Goal: Task Accomplishment & Management: Use online tool/utility

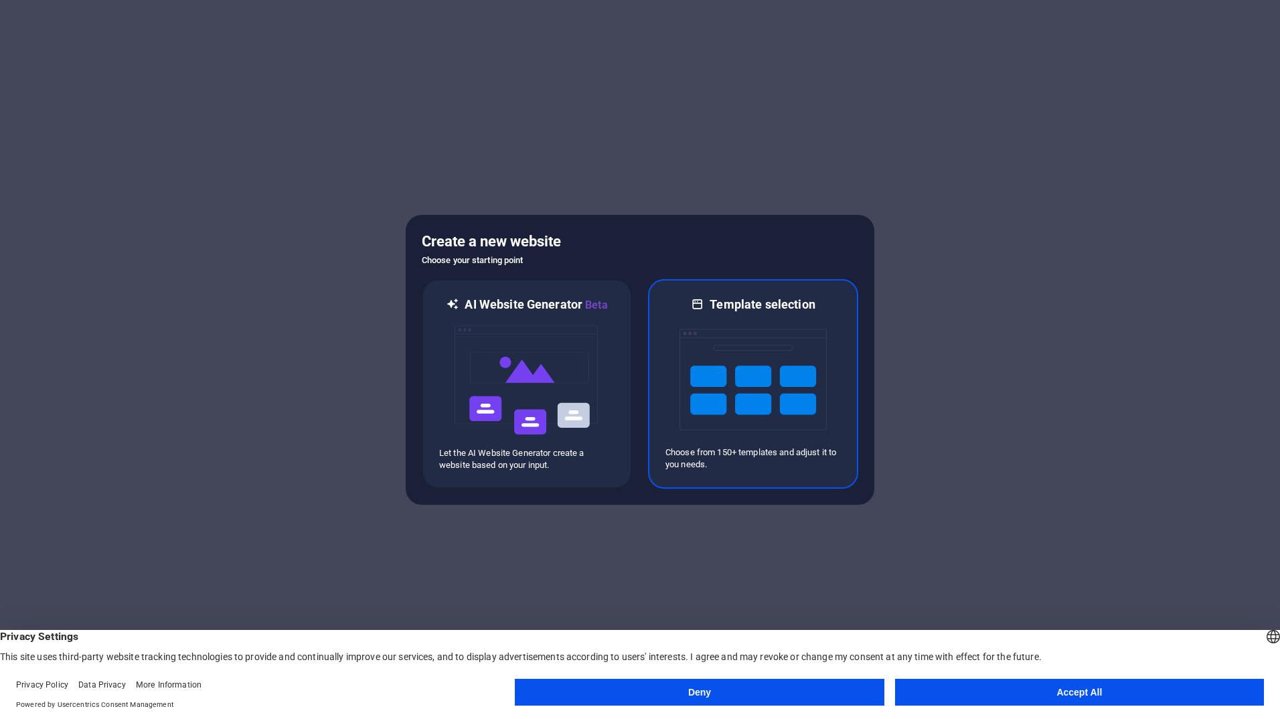
click at [789, 398] on img at bounding box center [753, 380] width 147 height 134
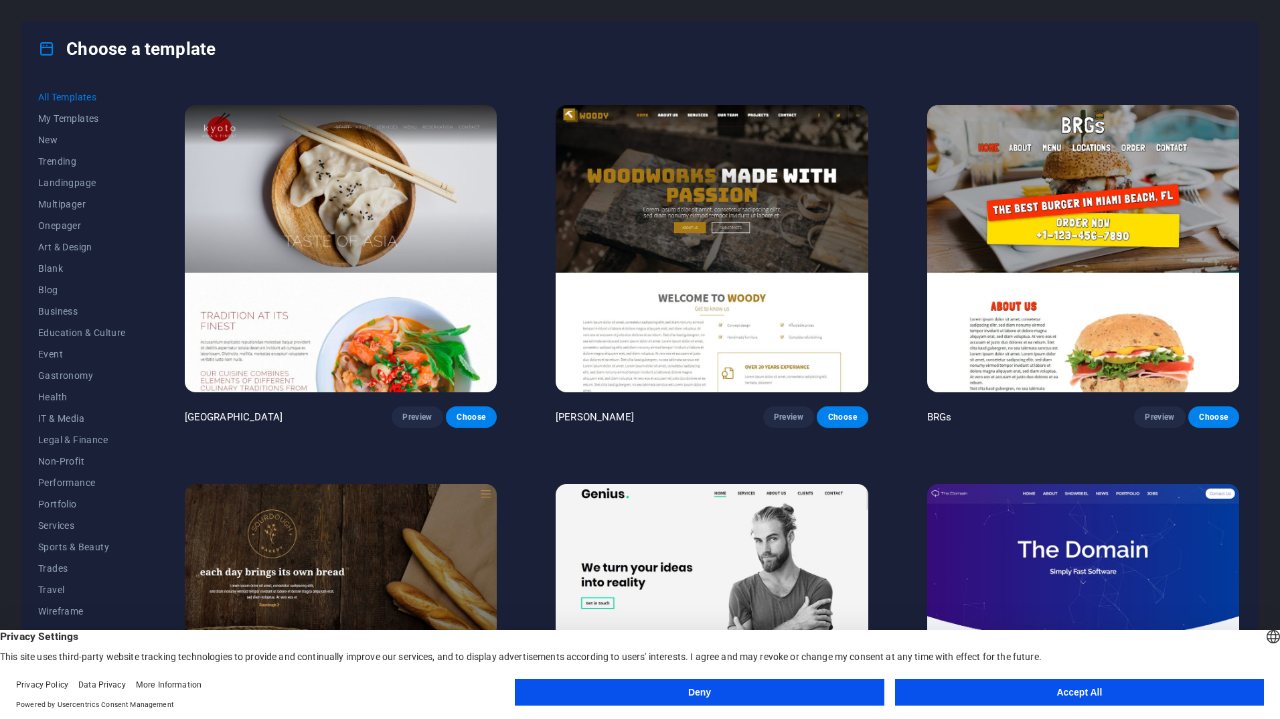
scroll to position [2366, 0]
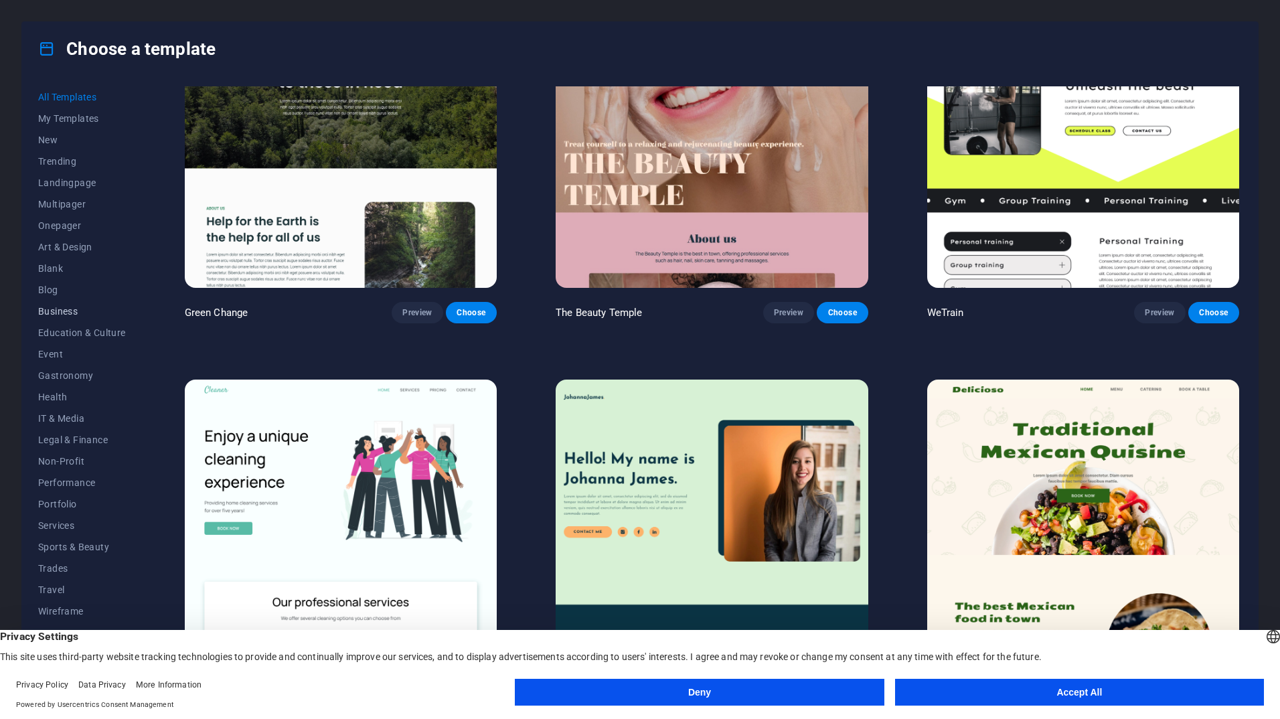
click at [65, 307] on span "Business" at bounding box center [82, 311] width 88 height 11
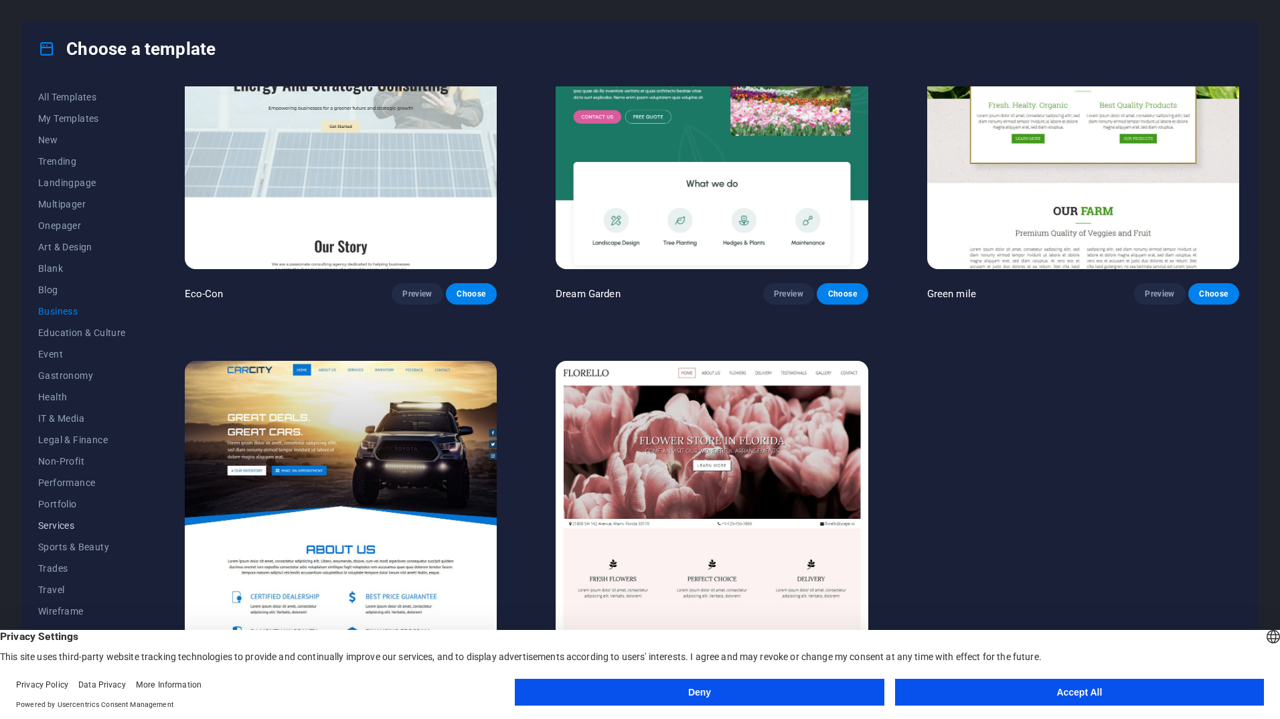
click at [77, 526] on span "Services" at bounding box center [82, 525] width 88 height 11
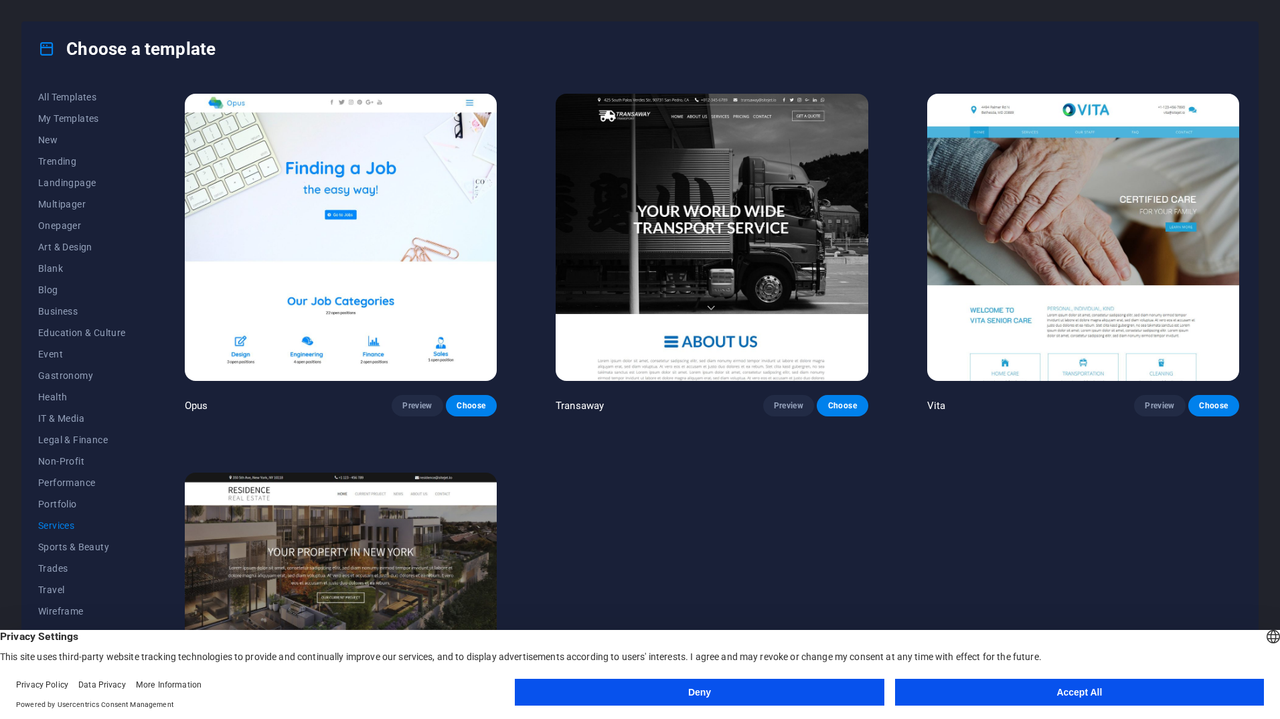
scroll to position [2264, 0]
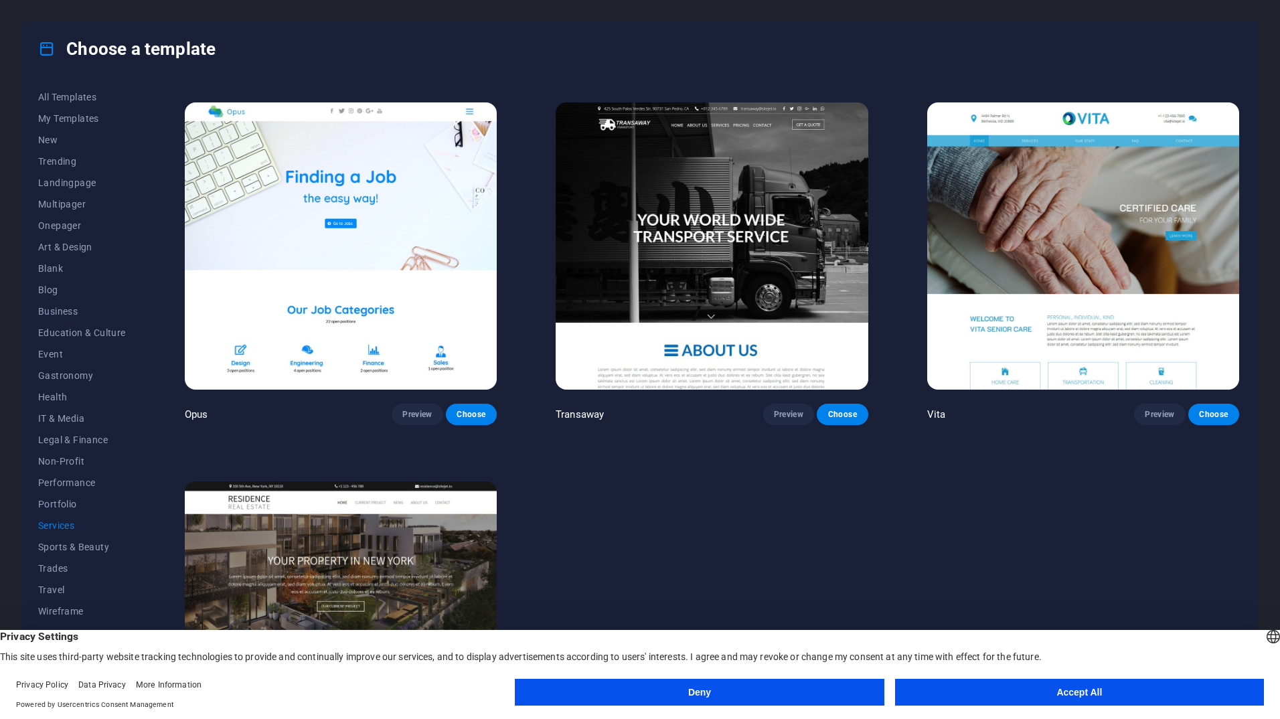
click at [714, 214] on img at bounding box center [712, 246] width 312 height 288
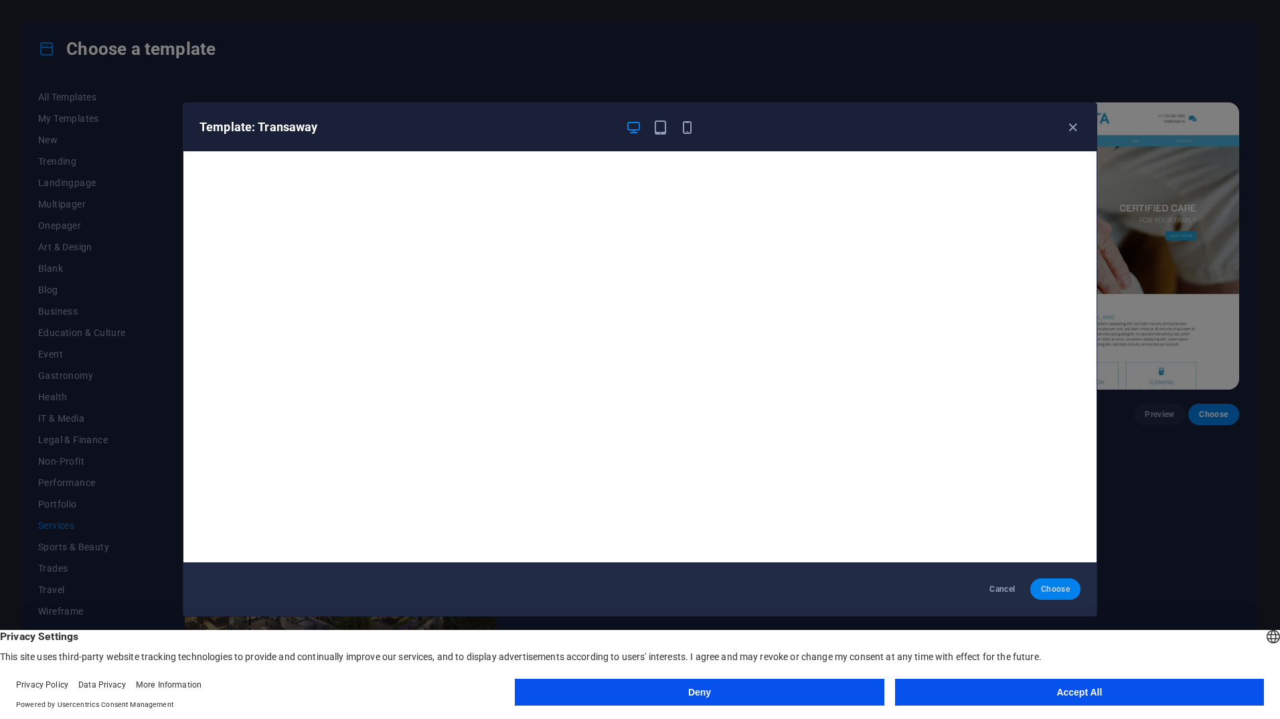
click at [1049, 593] on span "Choose" at bounding box center [1055, 589] width 29 height 11
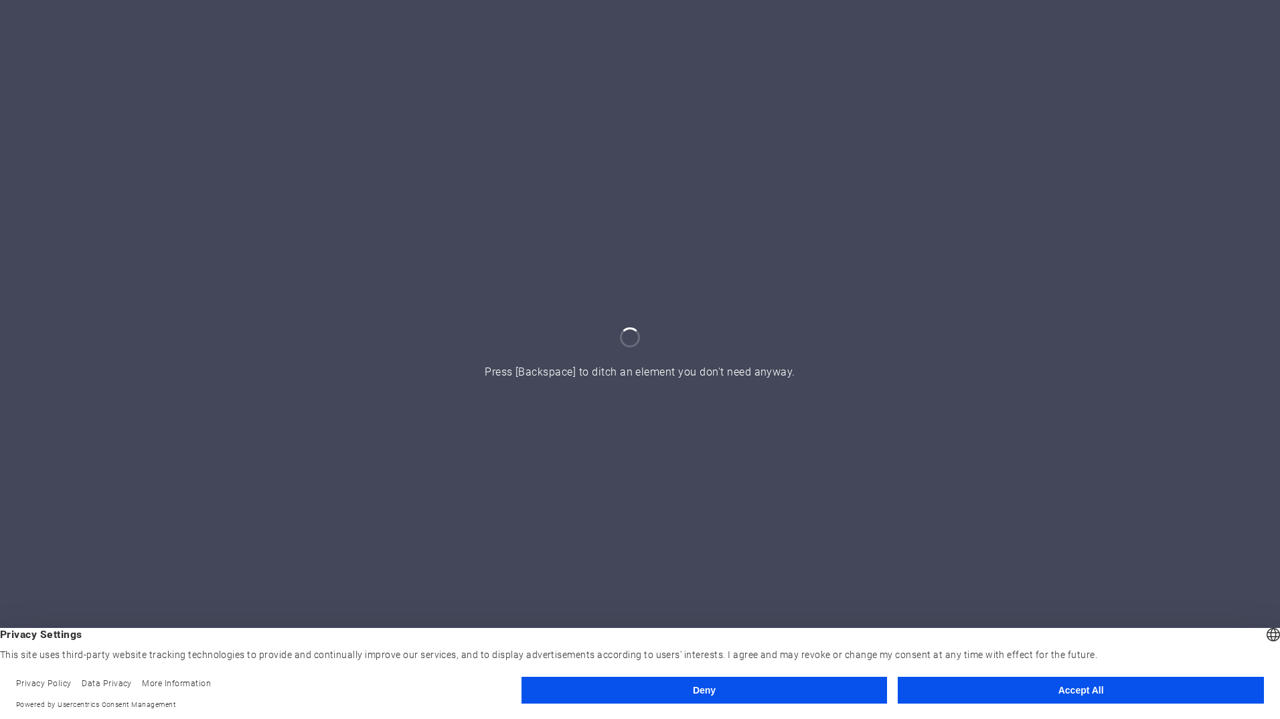
click at [986, 690] on button "Accept All" at bounding box center [1081, 690] width 366 height 27
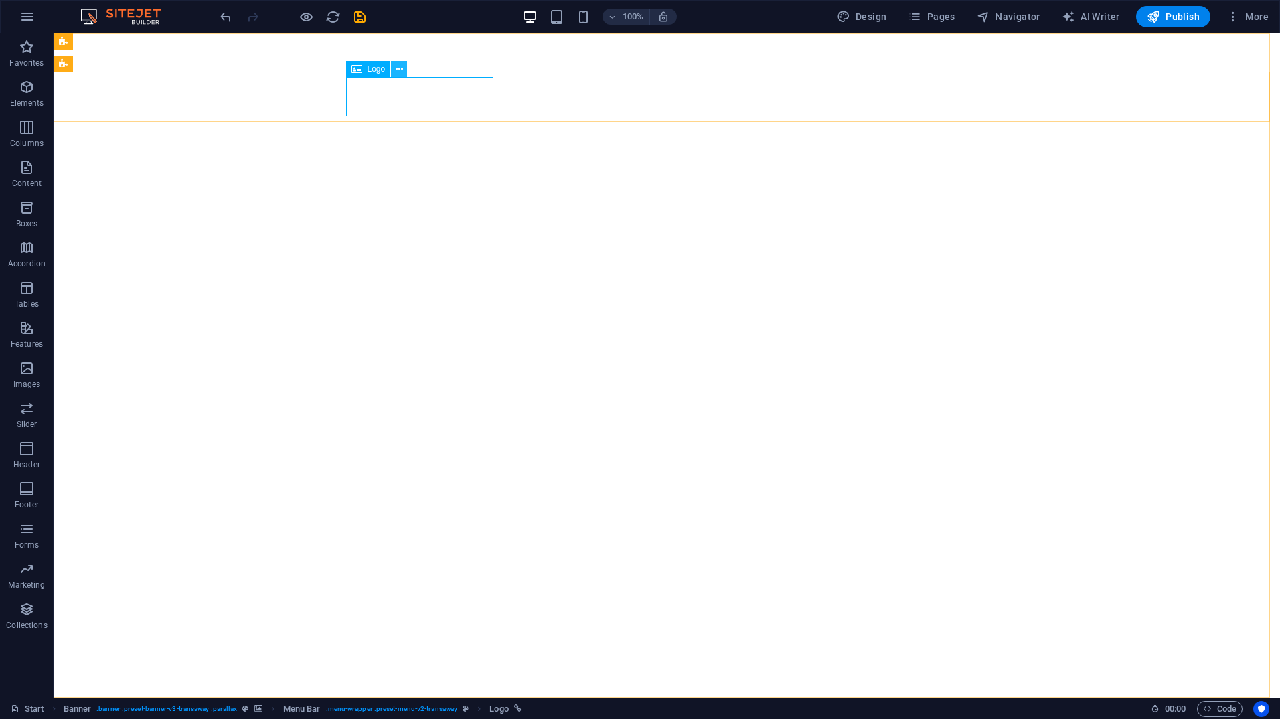
click at [402, 70] on icon at bounding box center [399, 69] width 7 height 14
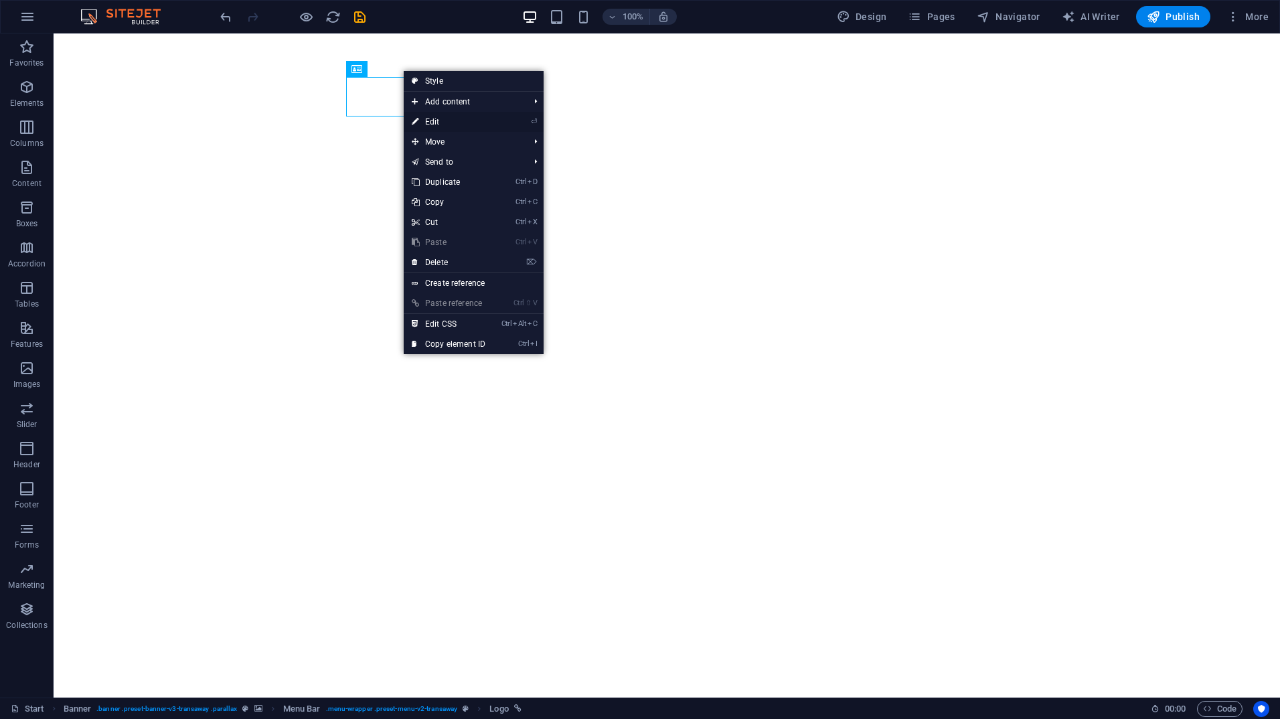
click at [439, 123] on link "⏎ Edit" at bounding box center [449, 122] width 90 height 20
select select "px"
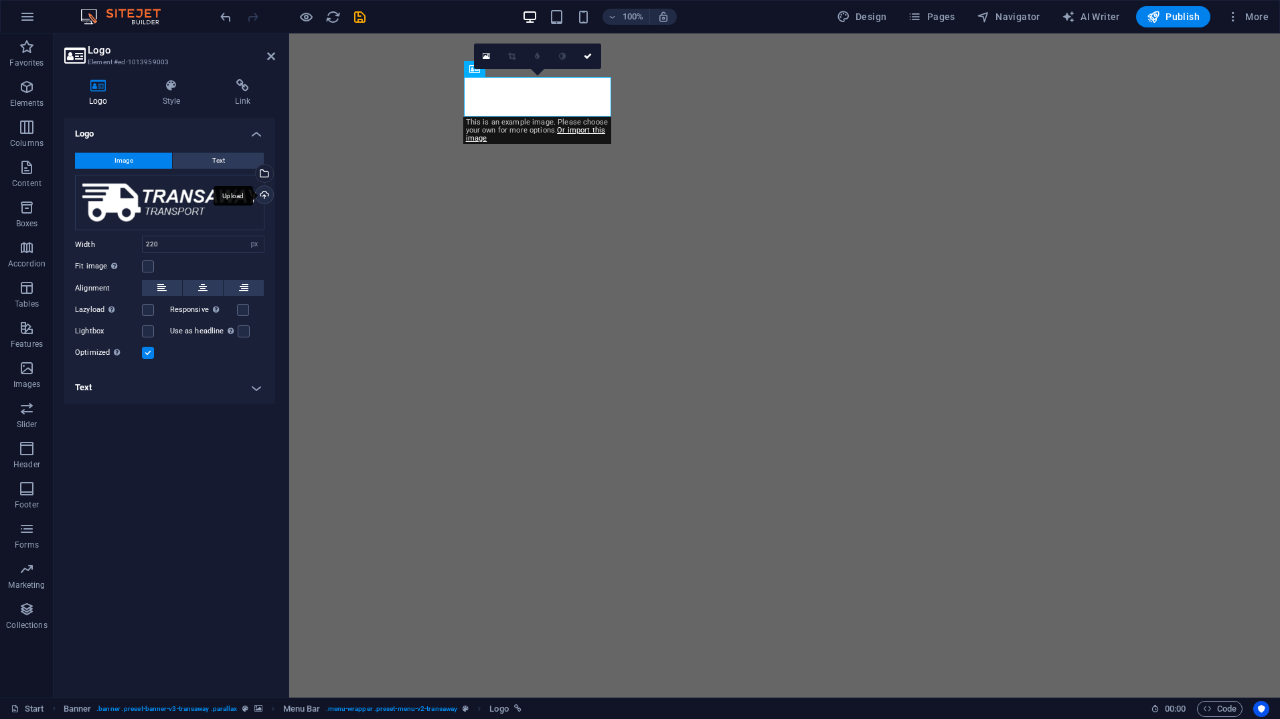
click at [267, 196] on div "Upload" at bounding box center [263, 196] width 20 height 20
click at [206, 161] on button "Text" at bounding box center [218, 161] width 91 height 16
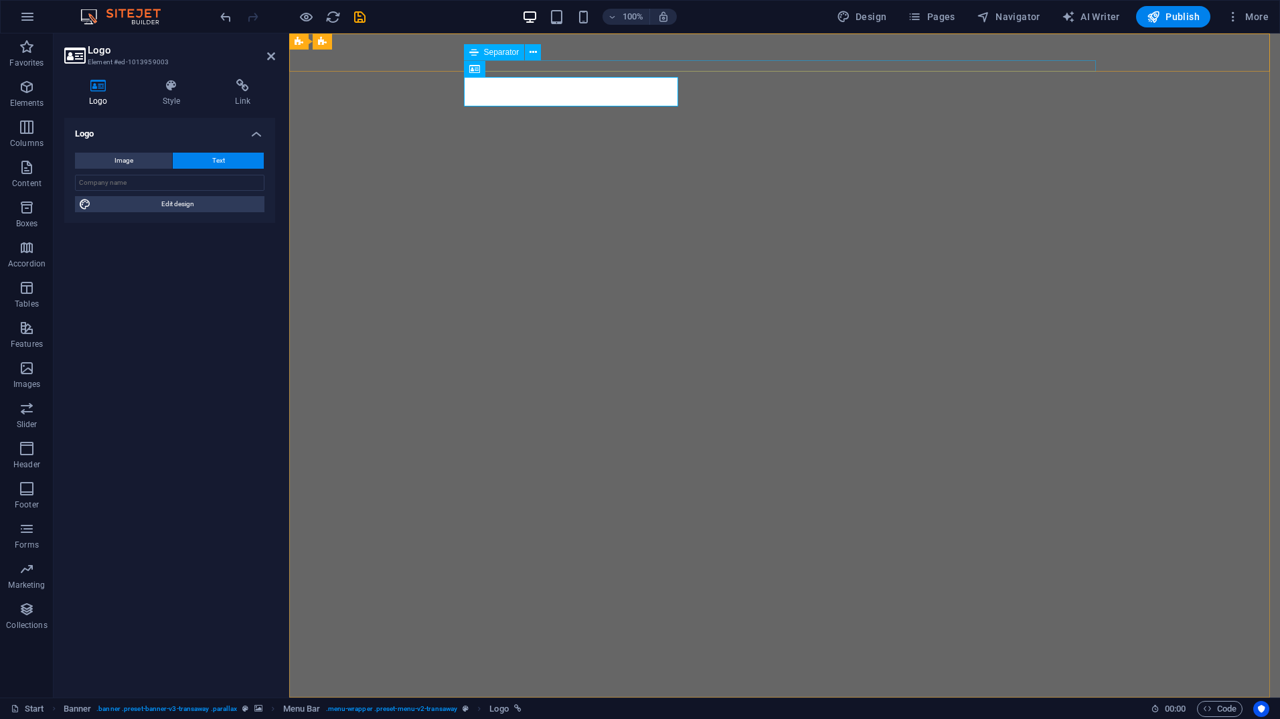
click at [518, 52] on span "Separator" at bounding box center [501, 52] width 35 height 8
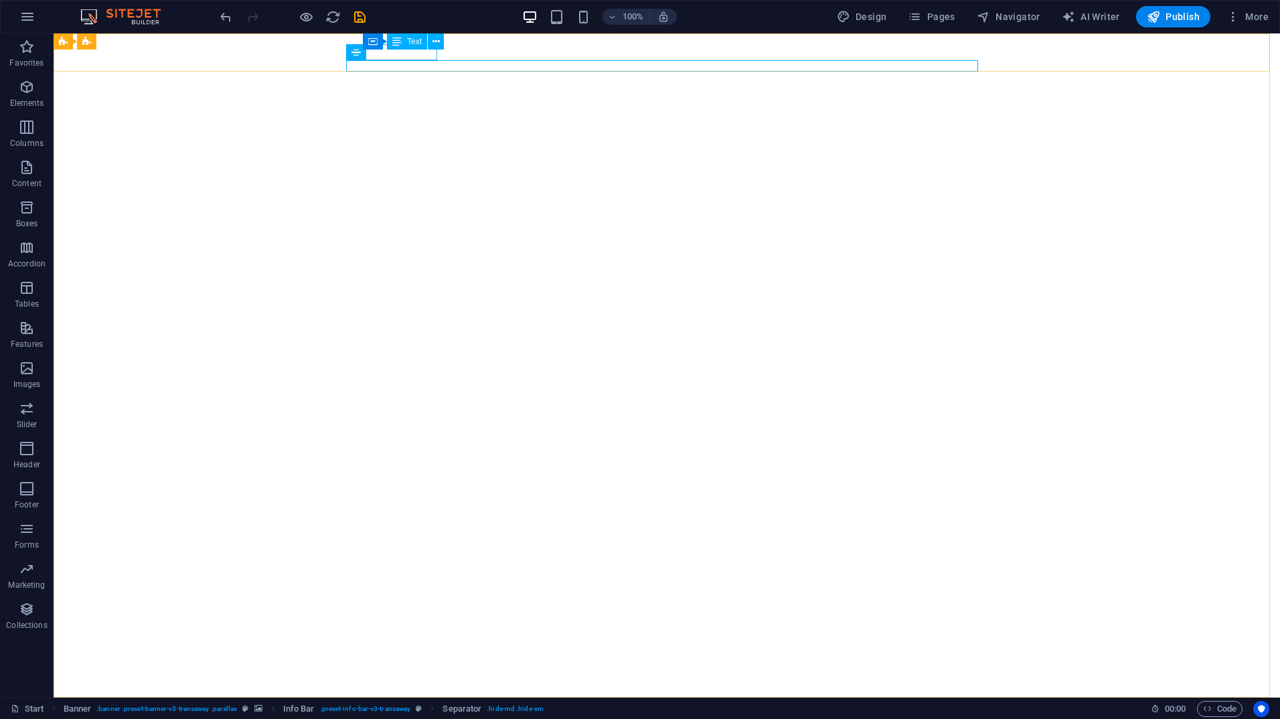
click at [433, 48] on icon at bounding box center [436, 42] width 7 height 14
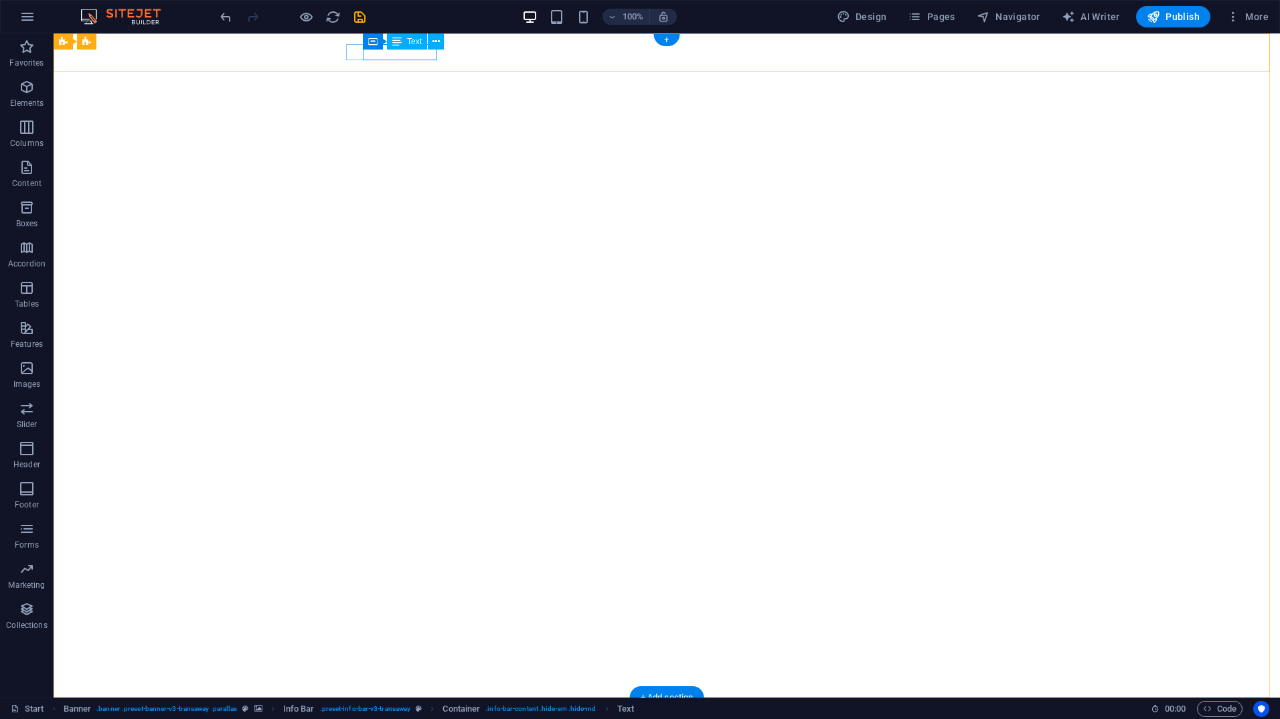
click at [426, 719] on div "+012-345-6789" at bounding box center [661, 727] width 621 height 16
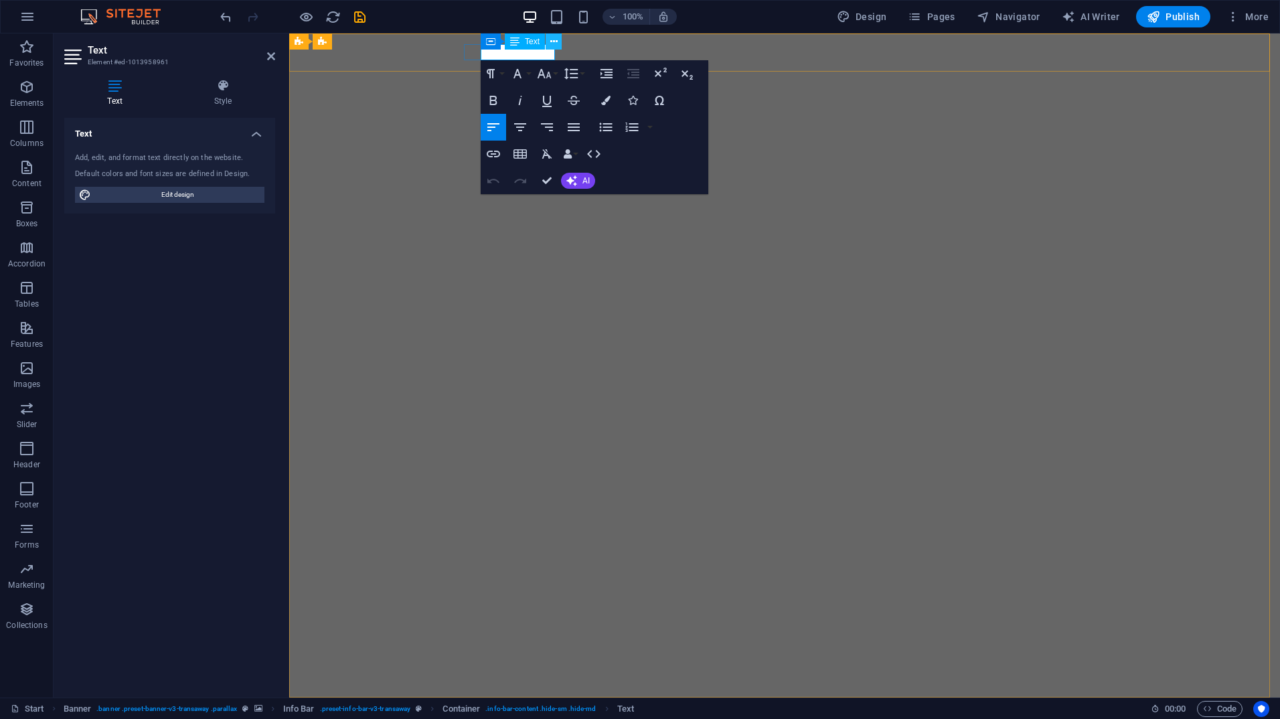
click at [551, 37] on icon at bounding box center [553, 42] width 7 height 14
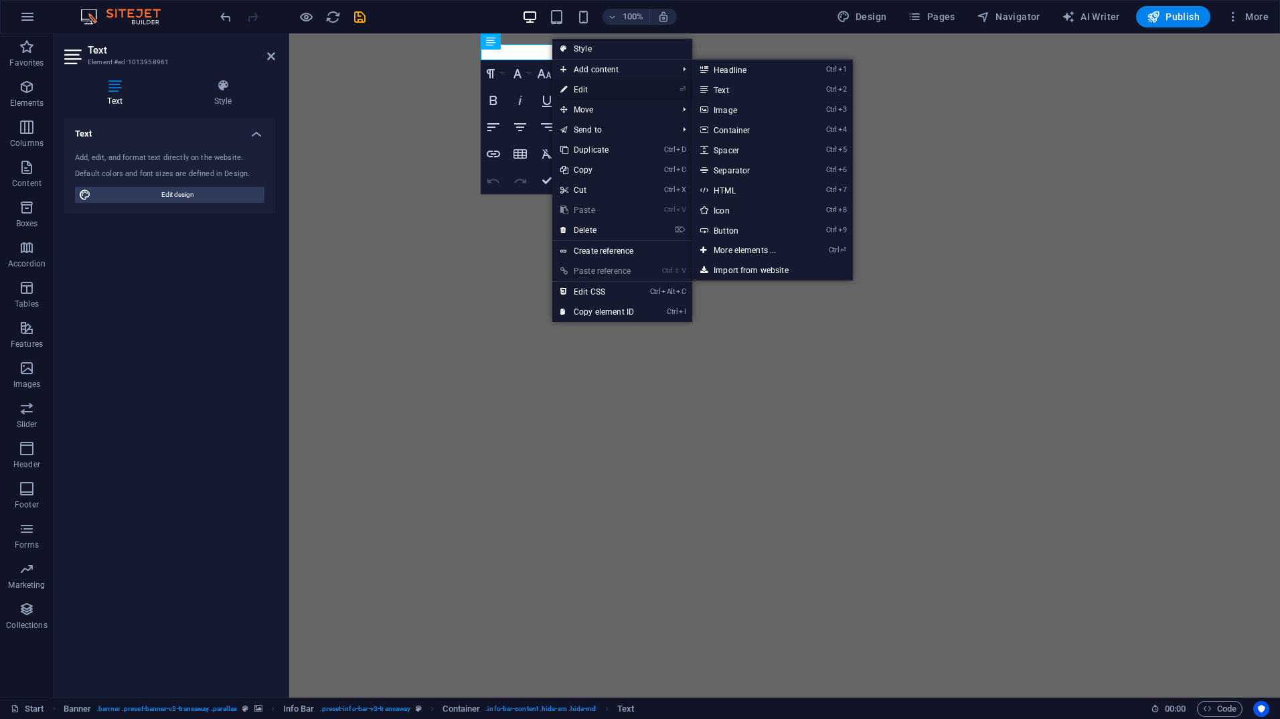
click at [582, 92] on link "⏎ Edit" at bounding box center [597, 90] width 90 height 20
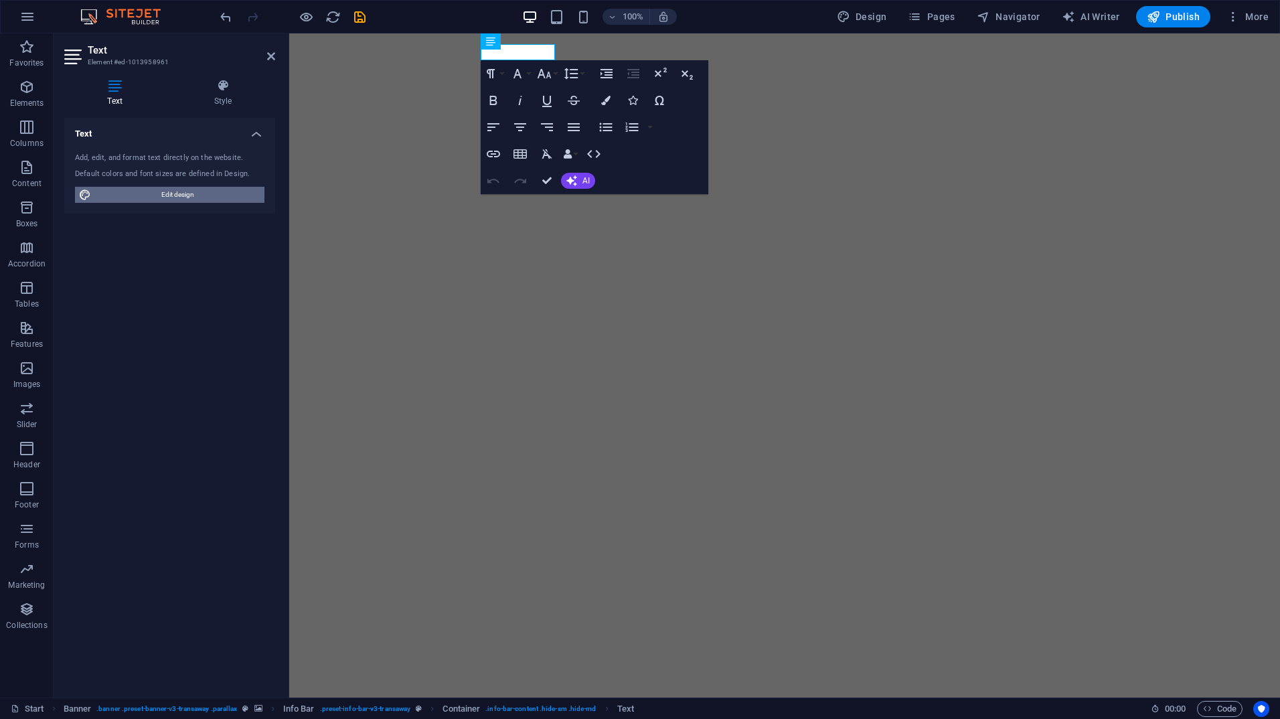
click at [162, 194] on span "Edit design" at bounding box center [177, 195] width 165 height 16
select select "px"
select select "400"
select select "px"
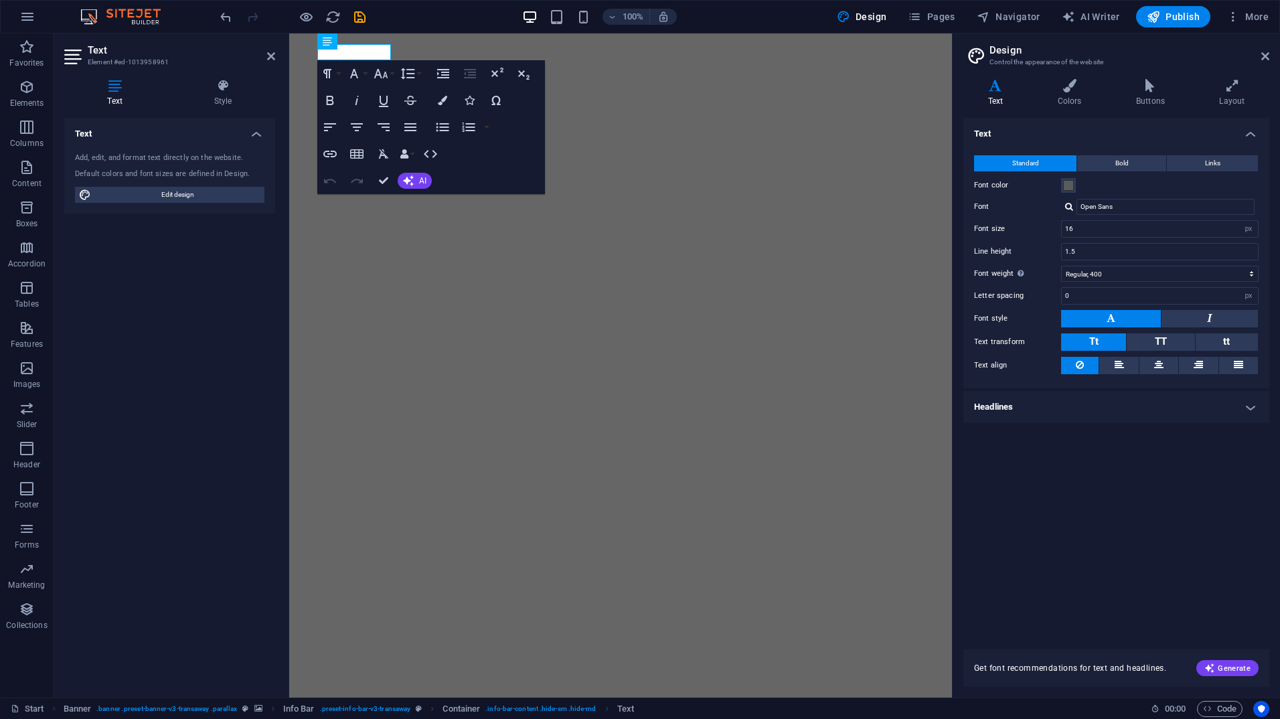
click at [112, 94] on h4 "Text" at bounding box center [117, 93] width 106 height 28
click at [346, 719] on span "+012-345-6789" at bounding box center [351, 727] width 92 height 15
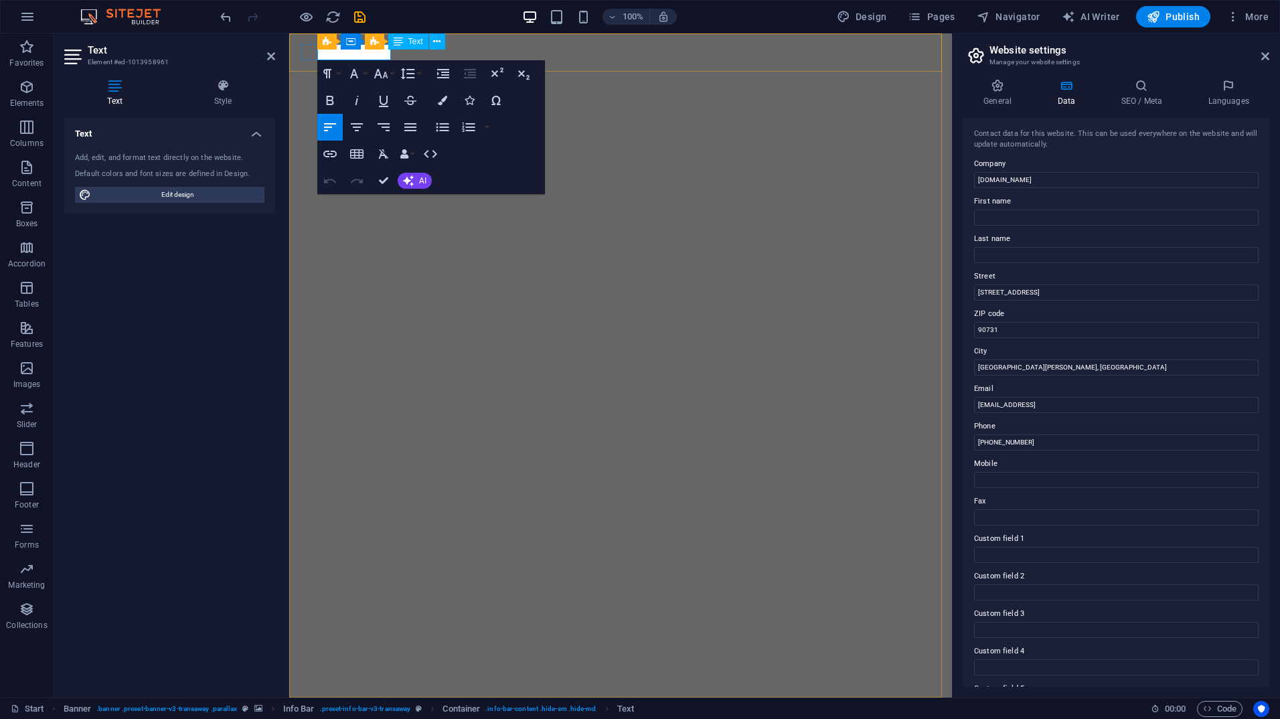
click at [346, 719] on span "+012-345-6789" at bounding box center [351, 727] width 92 height 15
click at [336, 719] on p "9076319588" at bounding box center [615, 727] width 621 height 16
drag, startPoint x: 356, startPoint y: 53, endPoint x: 370, endPoint y: 58, distance: 14.2
click at [357, 719] on p "907-6319588" at bounding box center [615, 727] width 621 height 16
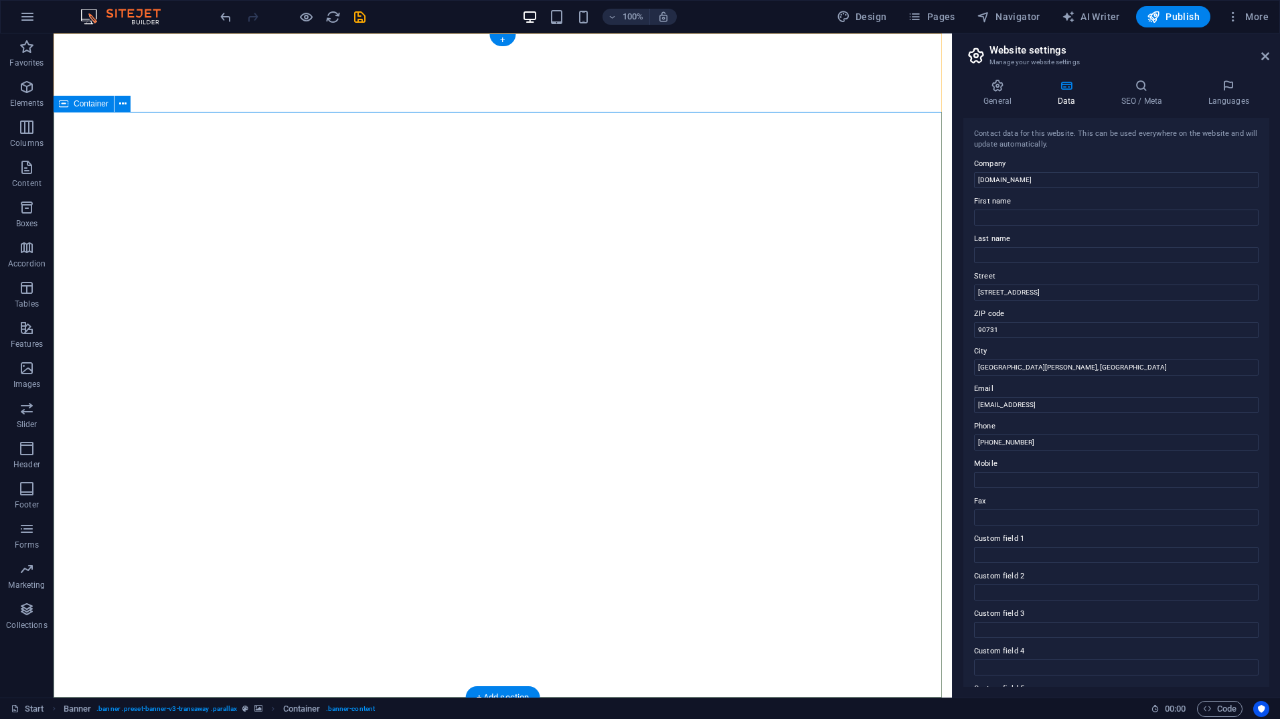
click at [127, 110] on button at bounding box center [123, 104] width 16 height 16
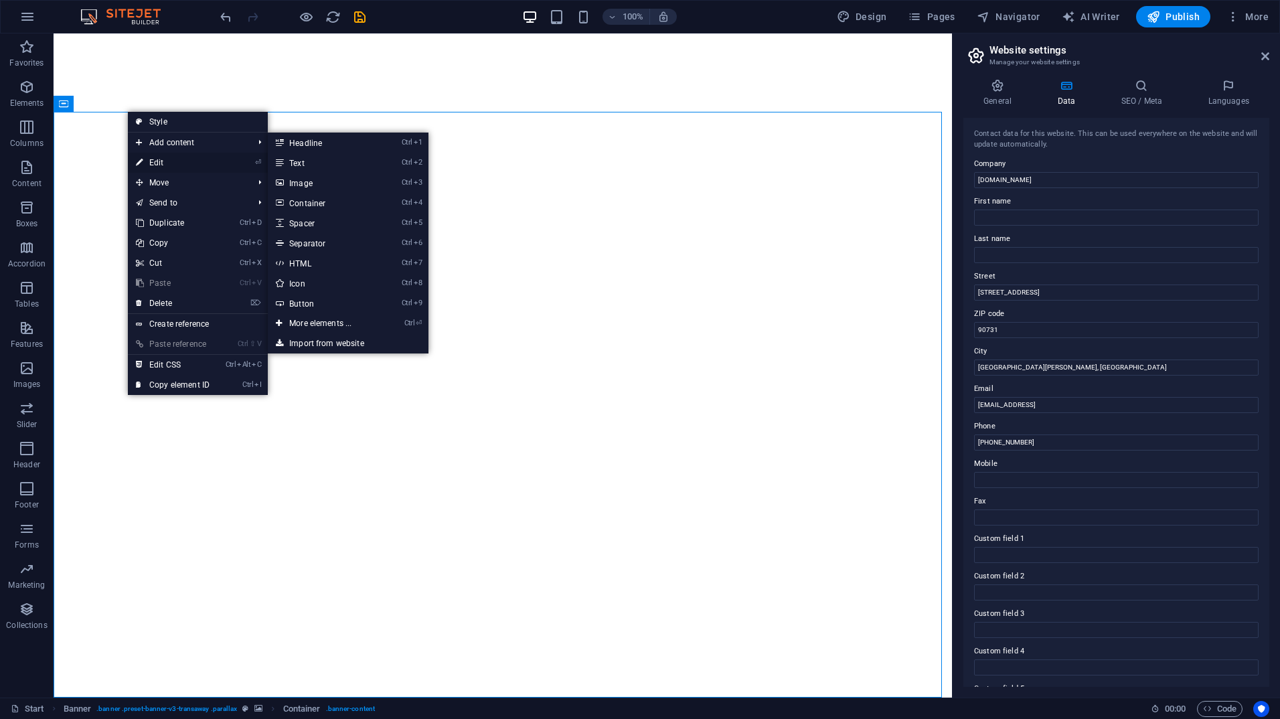
click at [159, 161] on link "⏎ Edit" at bounding box center [173, 163] width 90 height 20
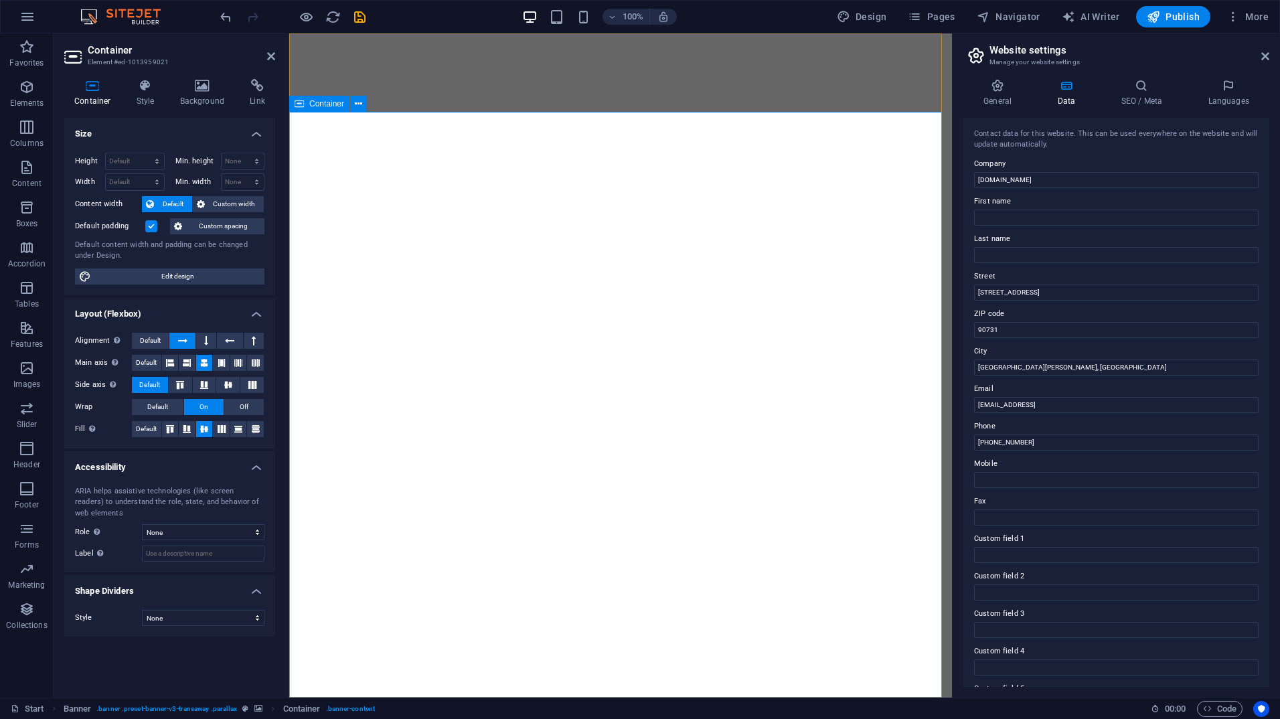
click at [213, 88] on icon at bounding box center [202, 85] width 65 height 13
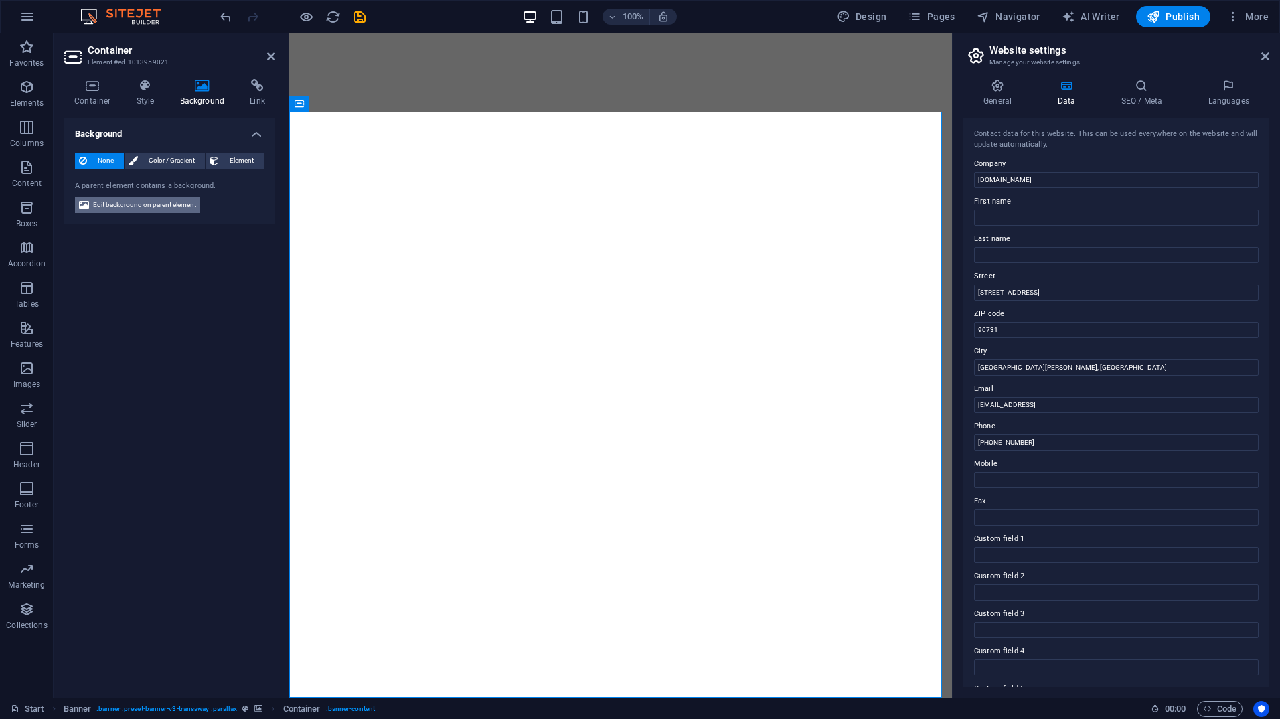
click at [171, 199] on span "Edit background on parent element" at bounding box center [144, 205] width 103 height 16
select select "ms"
select select "s"
select select "ondemand"
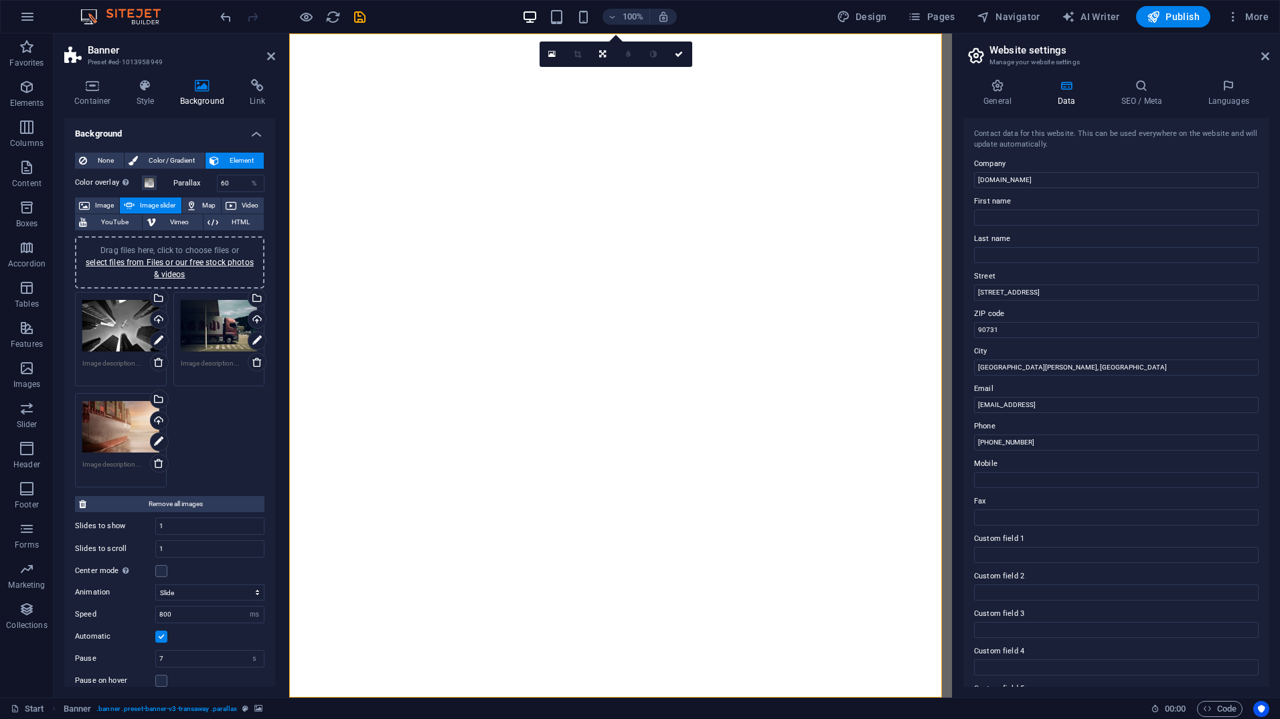
click at [115, 426] on div "Drag files here, click to choose files or select files from Files or our free s…" at bounding box center [120, 427] width 77 height 54
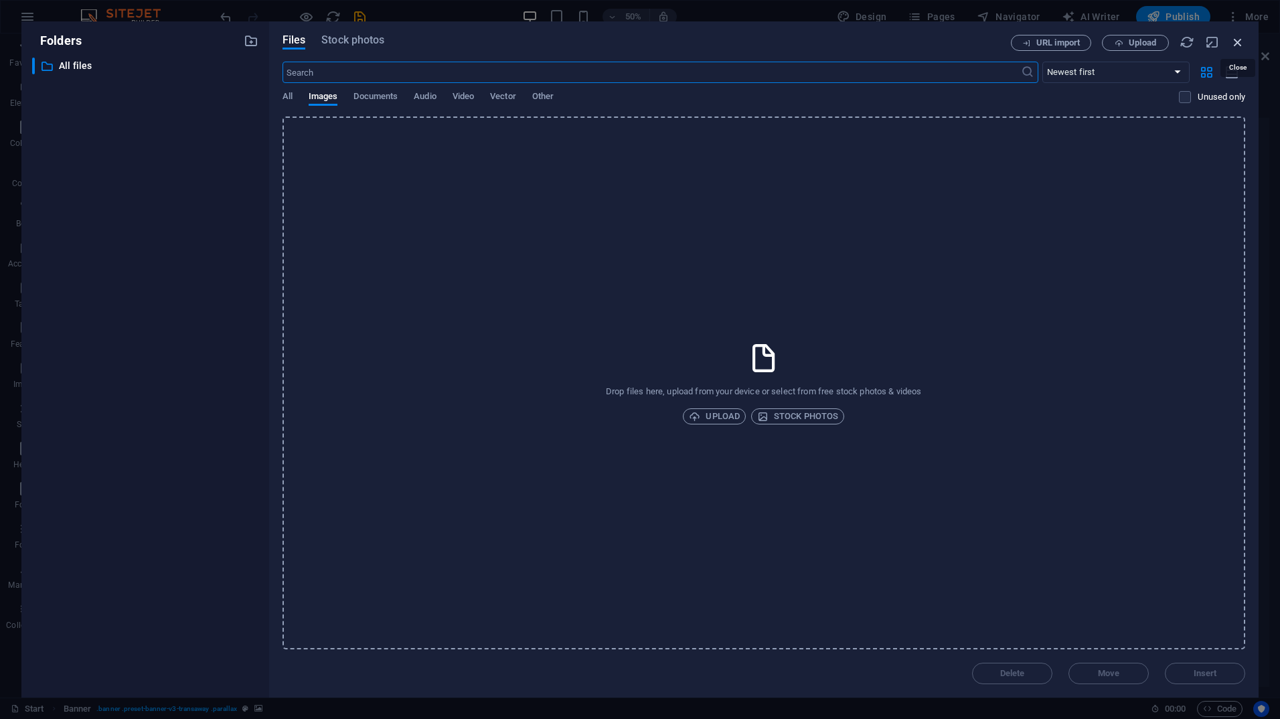
click at [1241, 40] on icon "button" at bounding box center [1238, 42] width 15 height 15
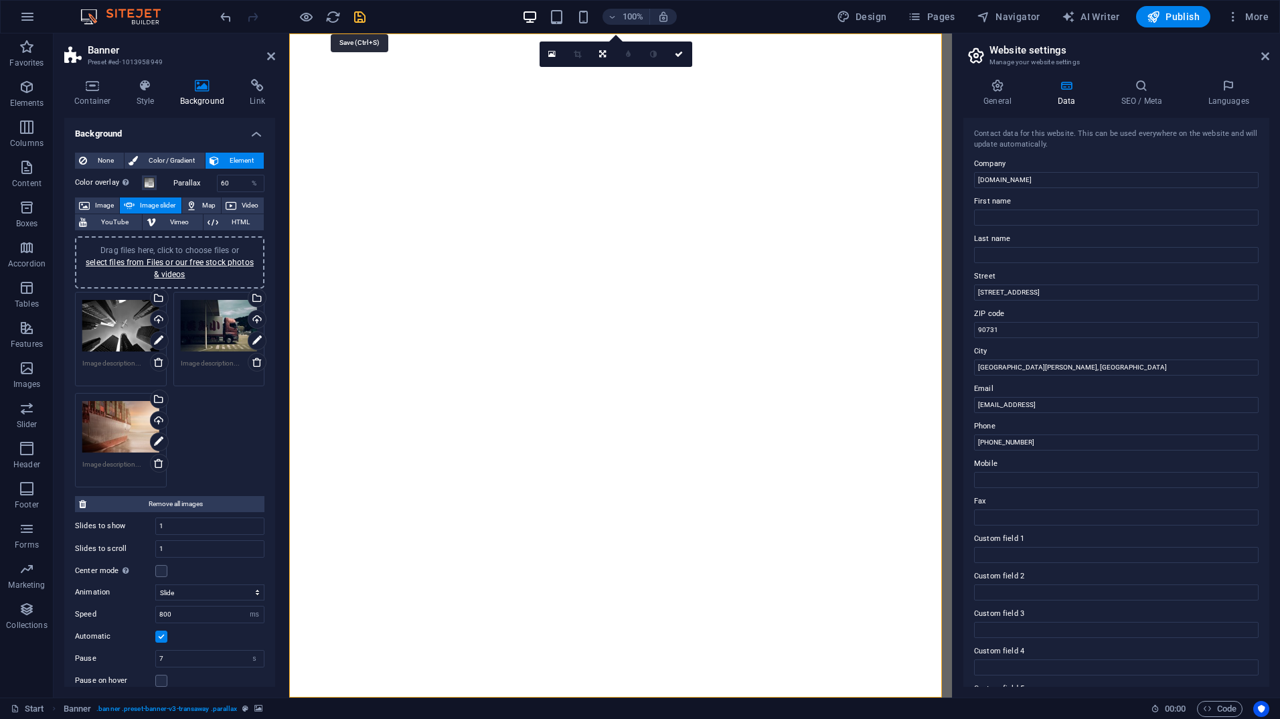
click at [355, 11] on icon "save" at bounding box center [359, 16] width 15 height 15
checkbox input "false"
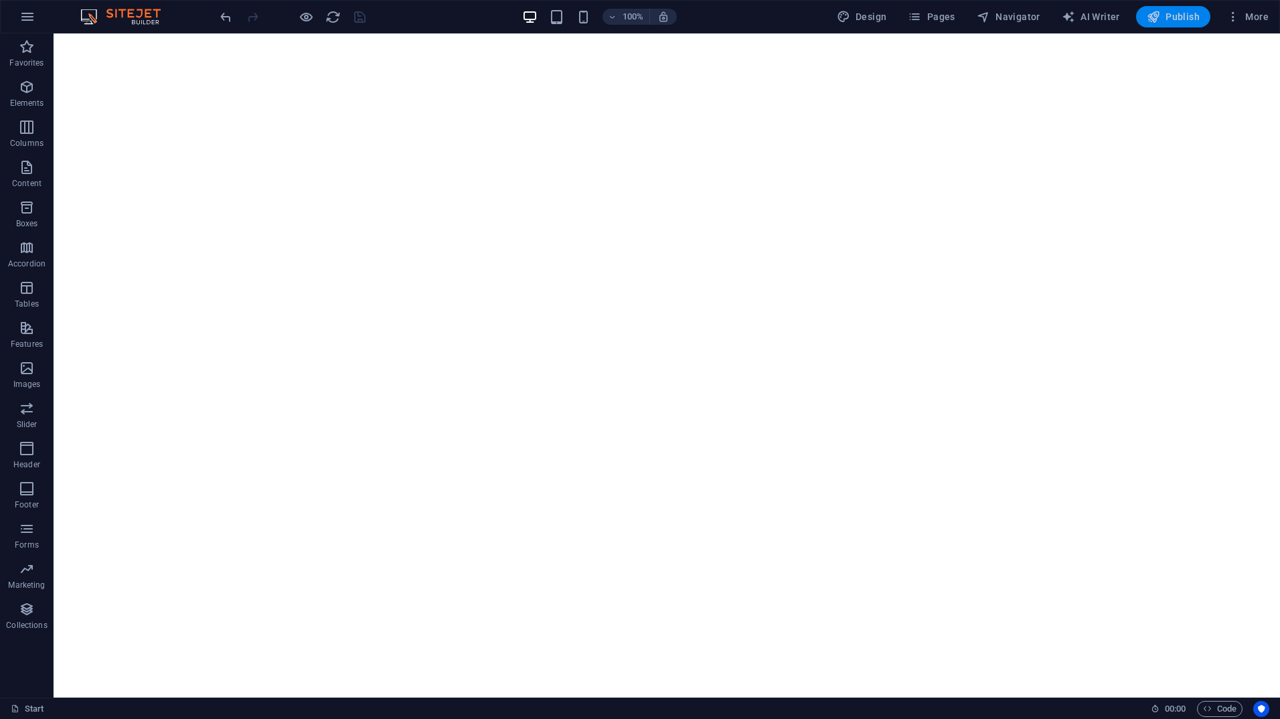
click at [1187, 12] on span "Publish" at bounding box center [1173, 16] width 53 height 13
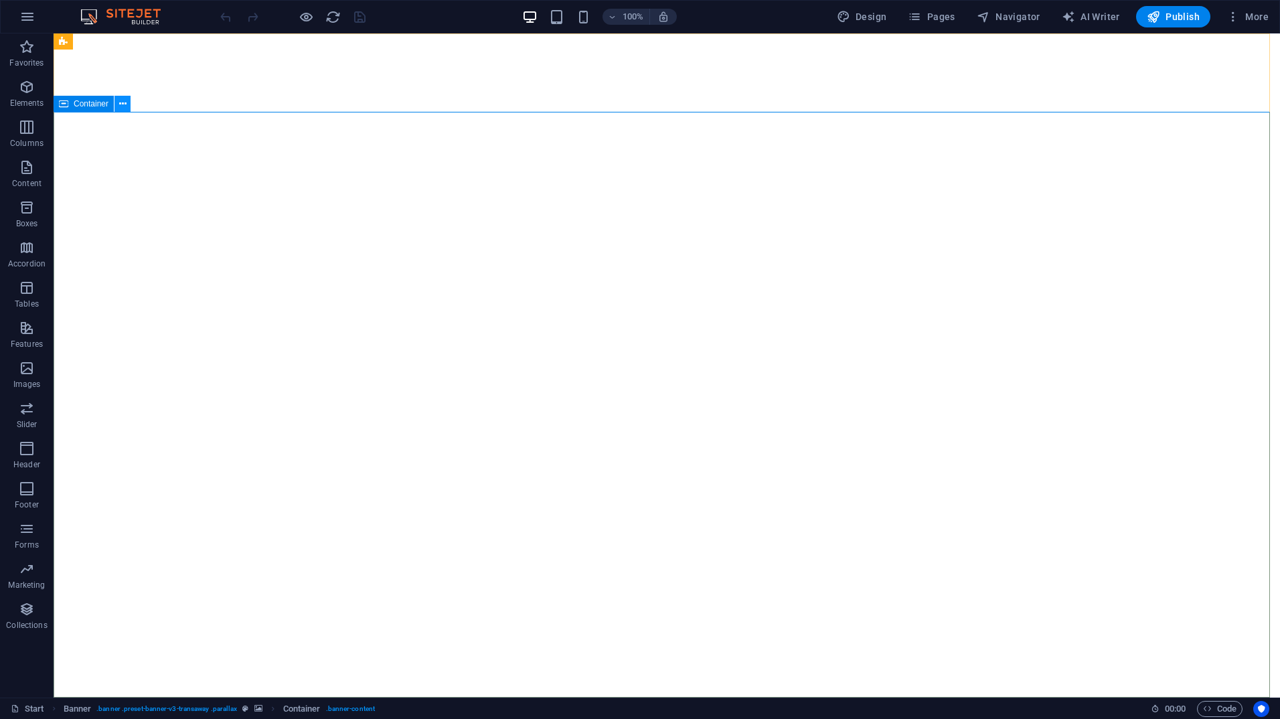
click at [127, 105] on button at bounding box center [123, 104] width 16 height 16
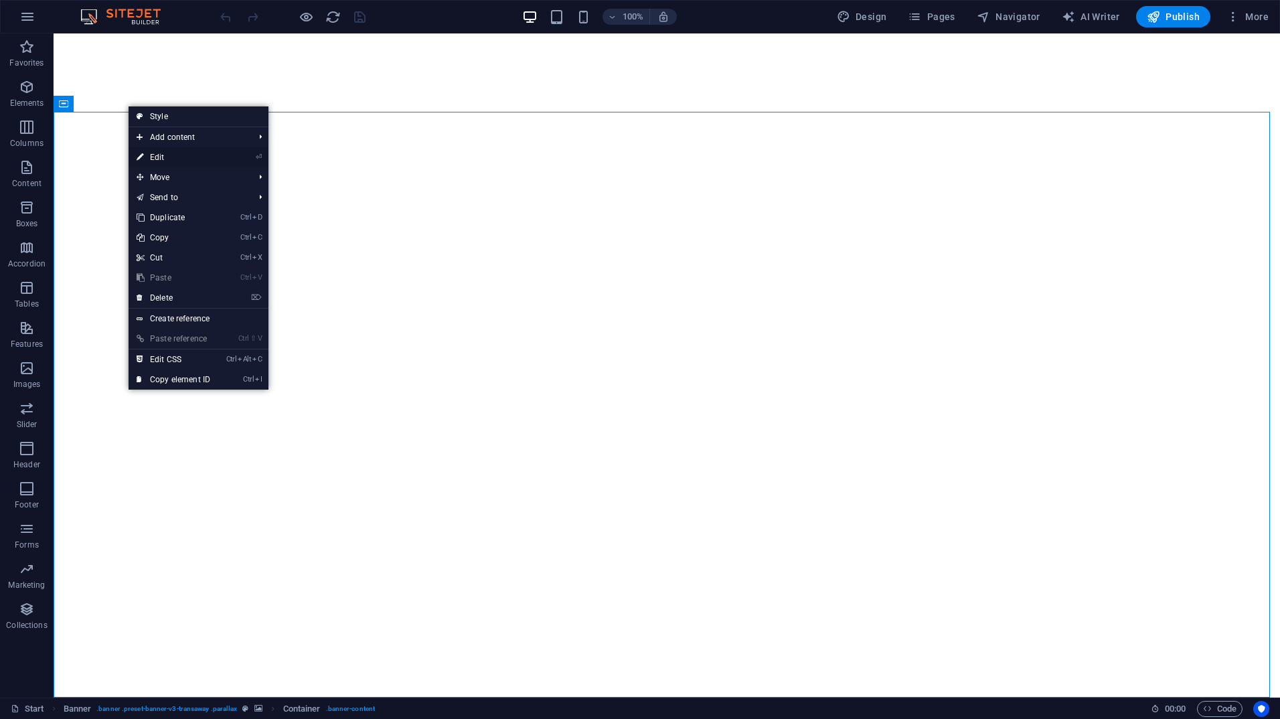
click at [155, 159] on link "⏎ Edit" at bounding box center [174, 157] width 90 height 20
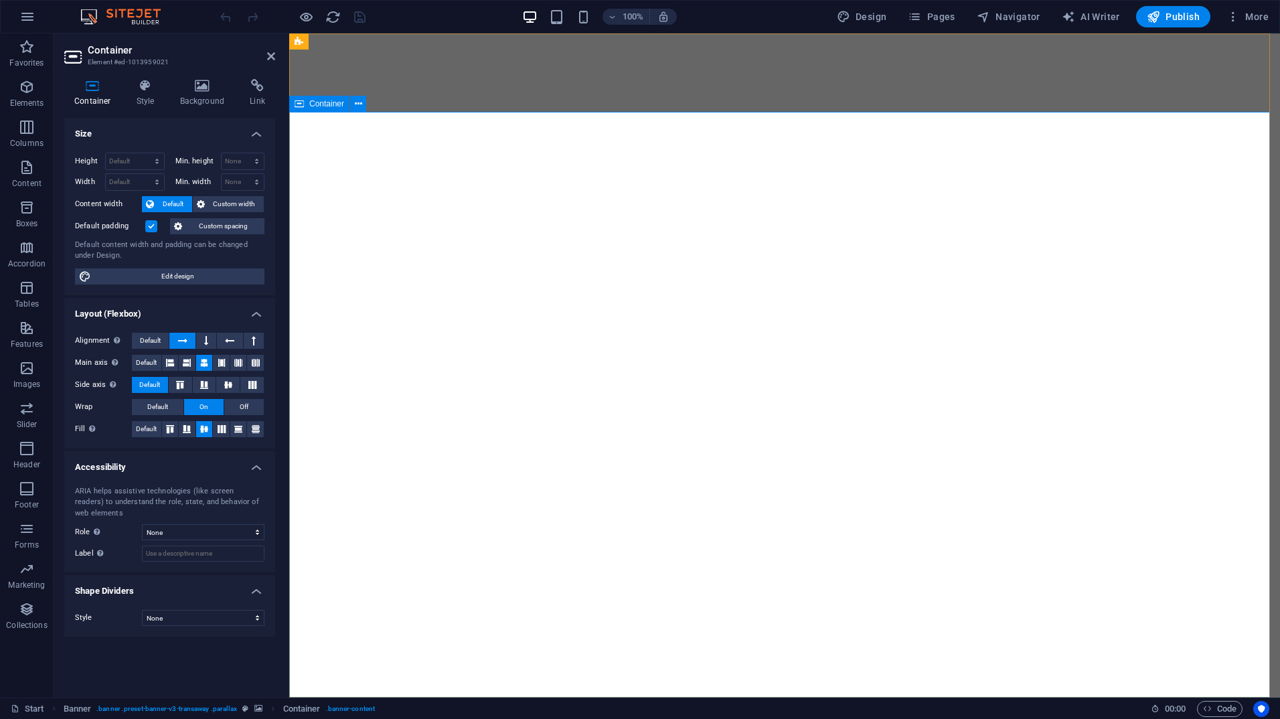
click at [360, 105] on icon at bounding box center [358, 104] width 7 height 14
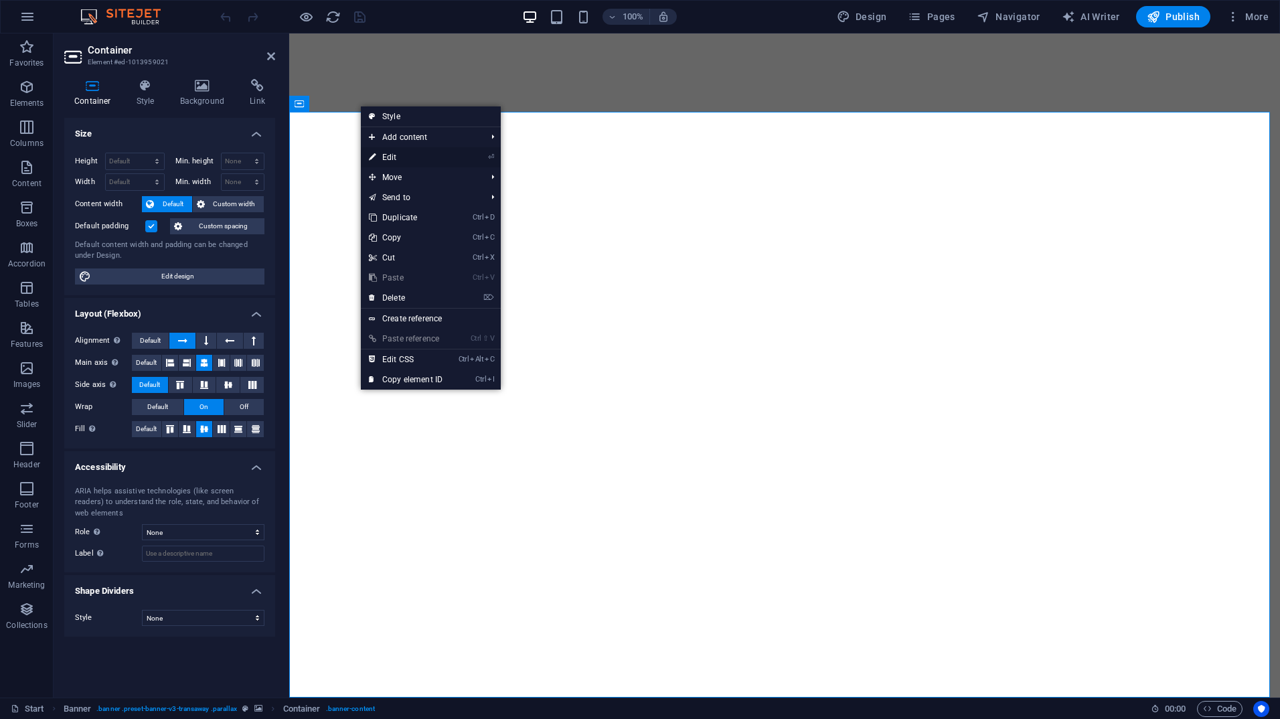
drag, startPoint x: 376, startPoint y: 152, endPoint x: 86, endPoint y: 118, distance: 291.3
click at [376, 152] on icon at bounding box center [372, 157] width 7 height 20
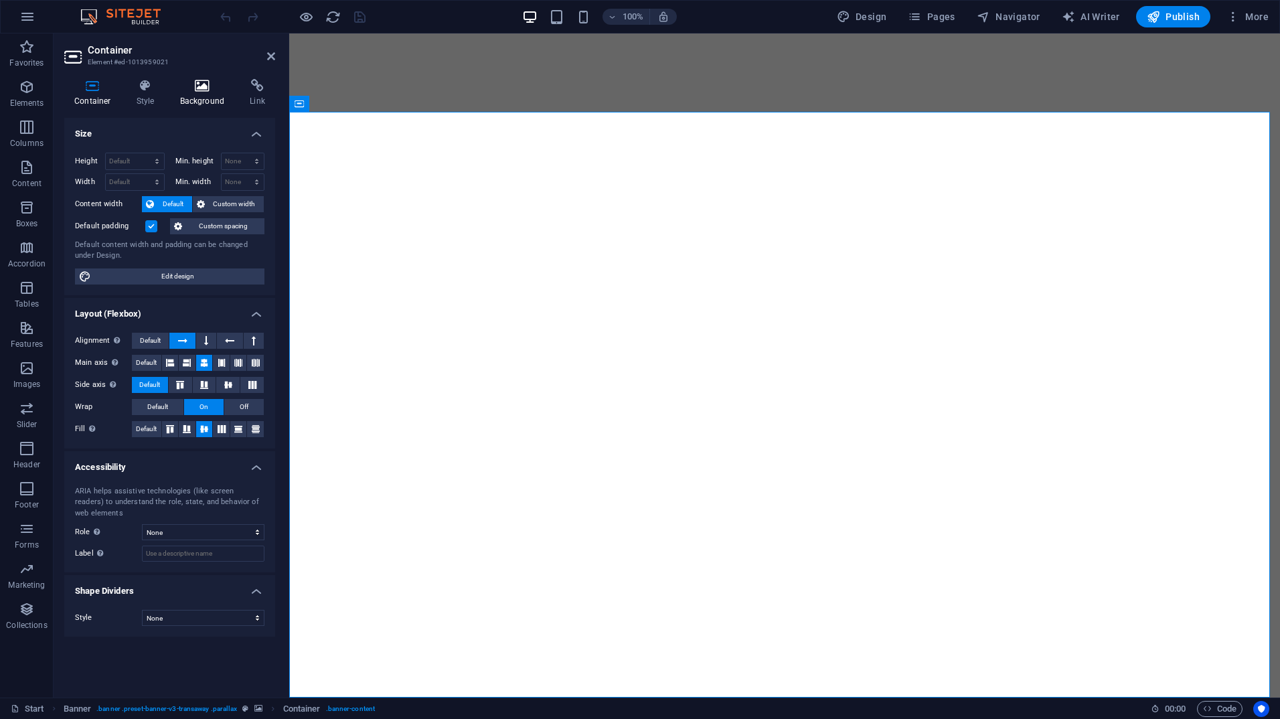
click at [202, 90] on icon at bounding box center [202, 85] width 65 height 13
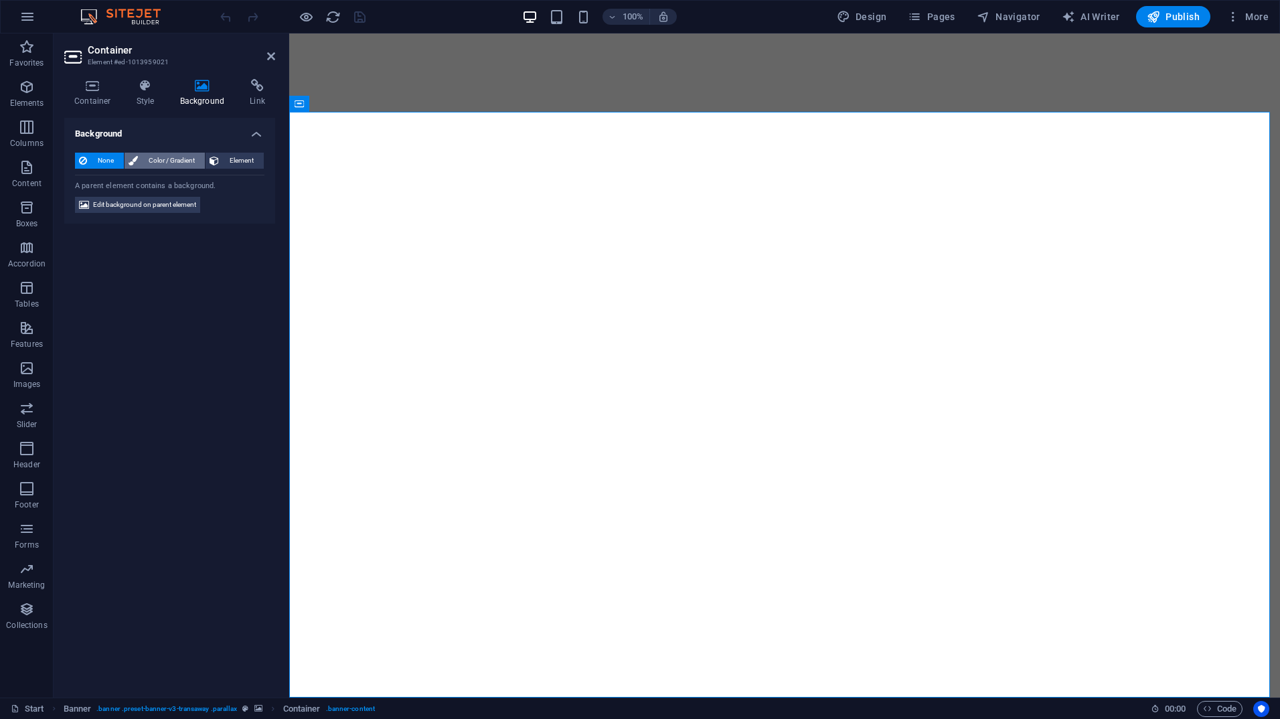
click at [171, 157] on span "Color / Gradient" at bounding box center [171, 161] width 59 height 16
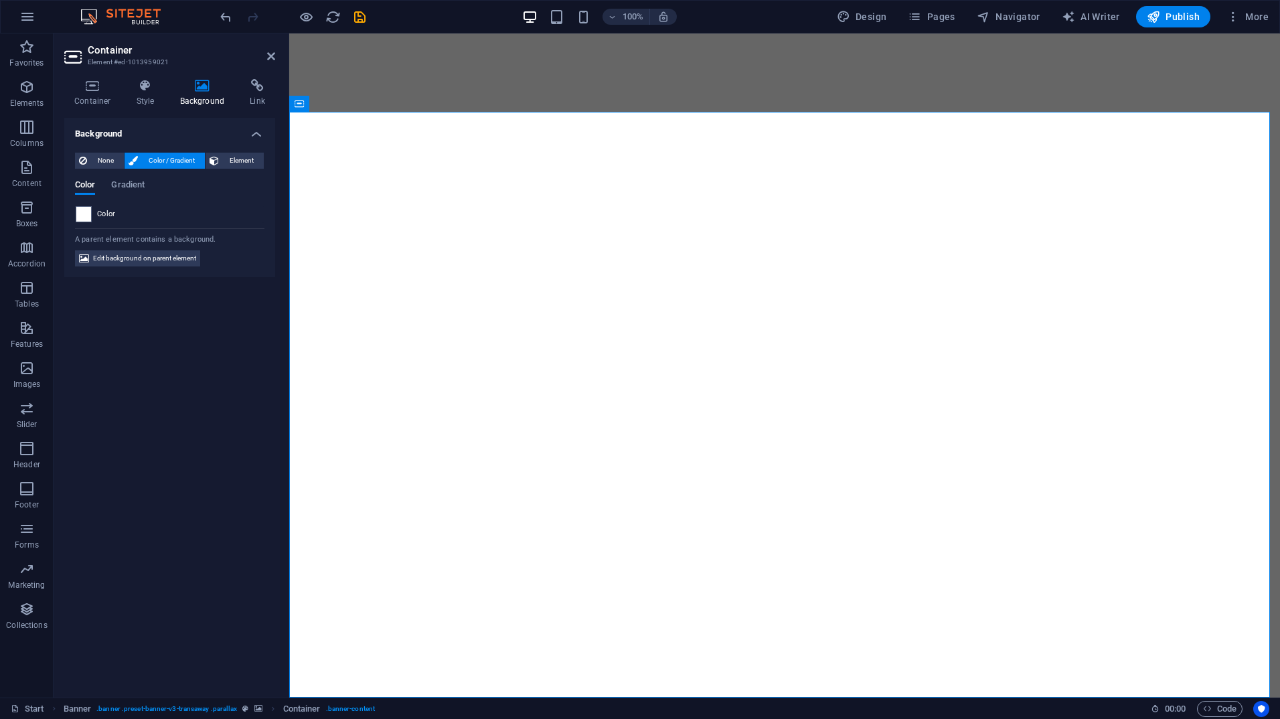
click at [84, 211] on span at bounding box center [83, 214] width 15 height 15
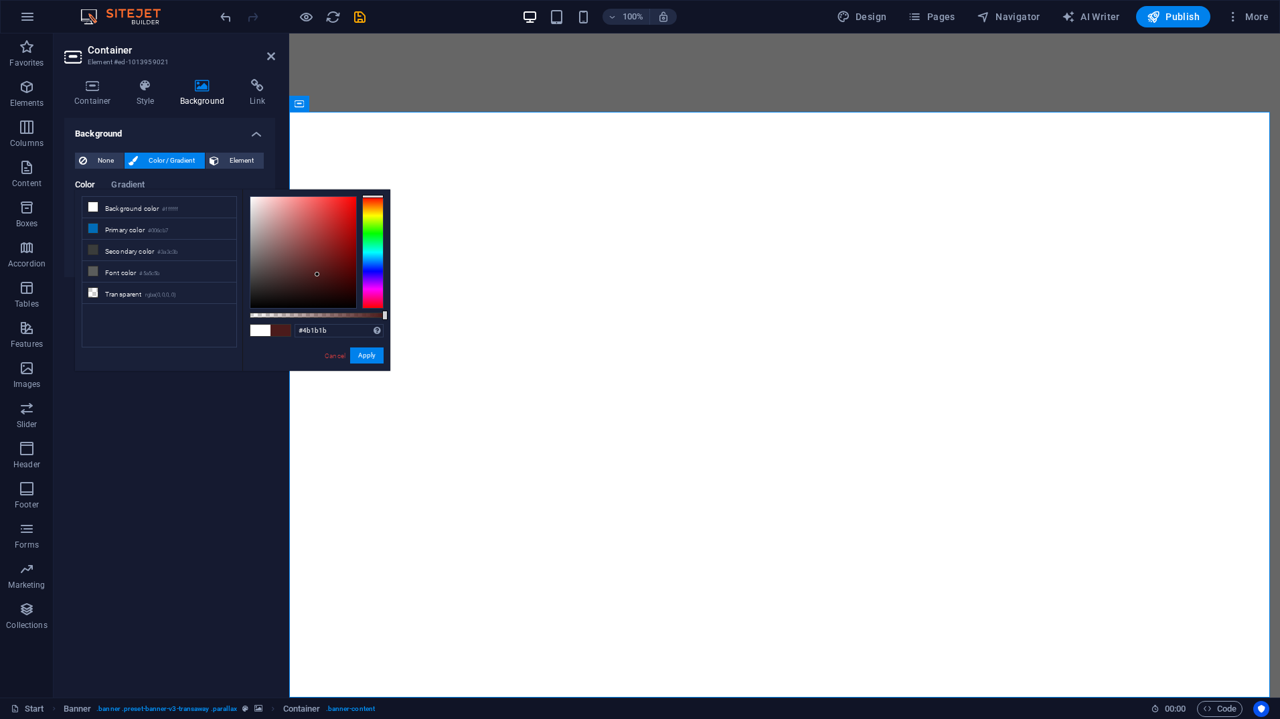
drag, startPoint x: 299, startPoint y: 222, endPoint x: 317, endPoint y: 275, distance: 55.3
click at [317, 275] on div at bounding box center [303, 252] width 106 height 111
drag, startPoint x: 377, startPoint y: 202, endPoint x: 371, endPoint y: 267, distance: 64.6
click at [371, 267] on div at bounding box center [372, 252] width 21 height 112
type input "#18224e"
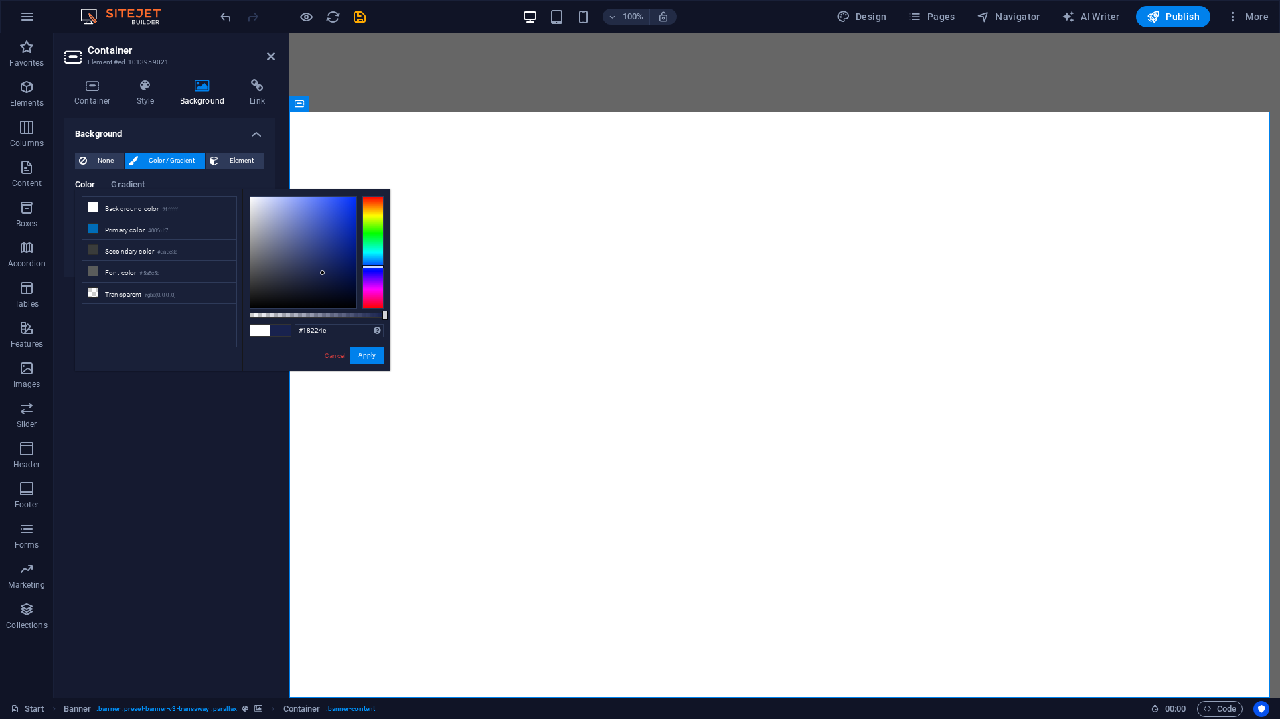
click at [323, 273] on div at bounding box center [303, 252] width 106 height 111
click at [370, 358] on button "Apply" at bounding box center [366, 356] width 33 height 16
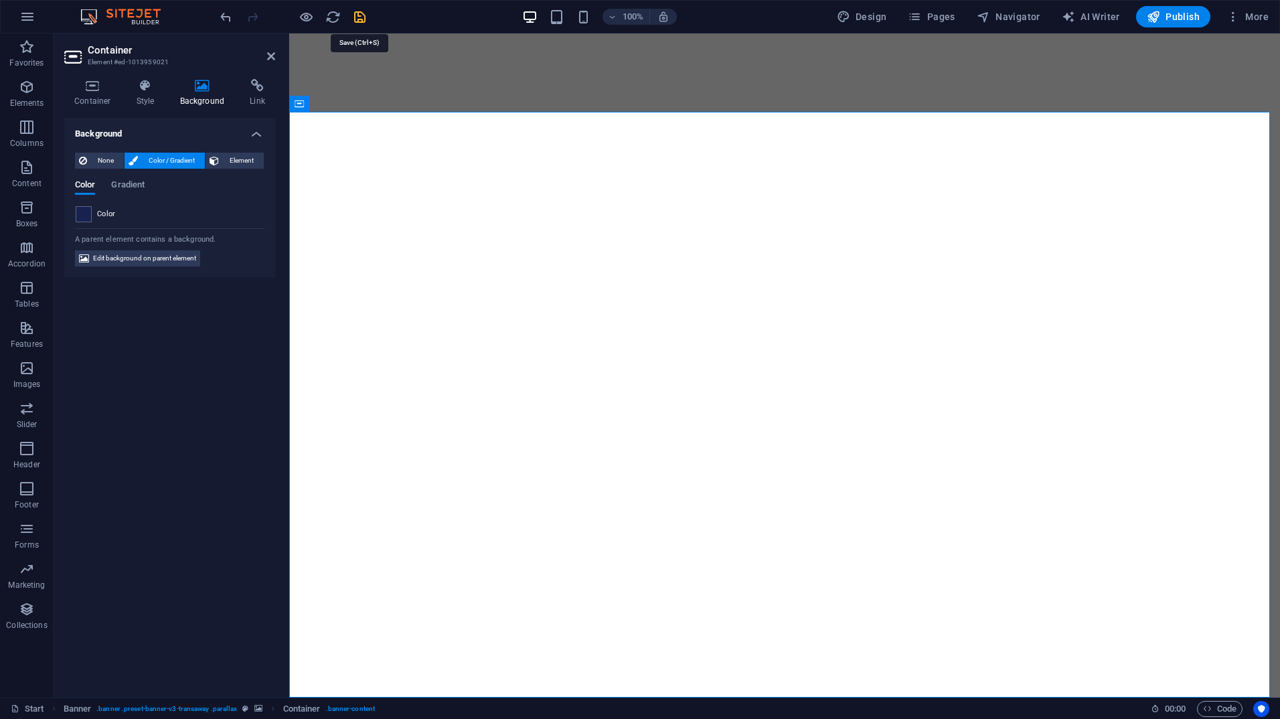
click at [355, 21] on icon "save" at bounding box center [359, 16] width 15 height 15
checkbox input "false"
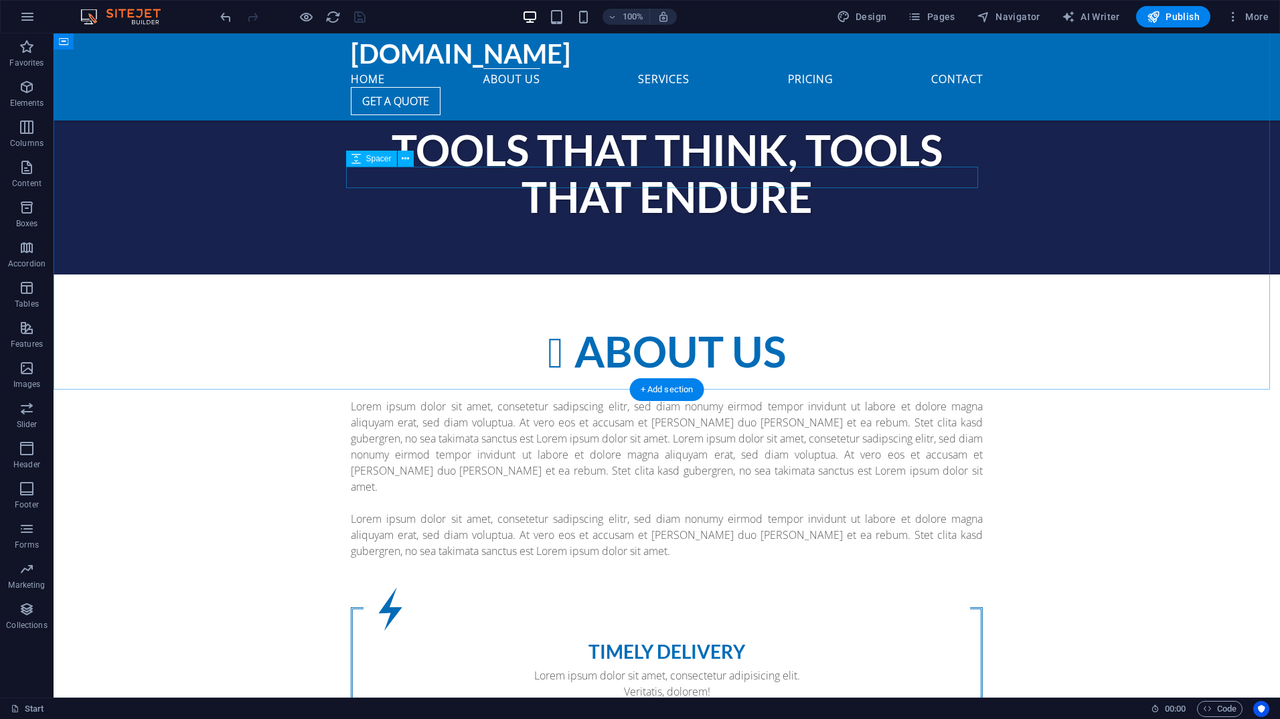
scroll to position [781, 0]
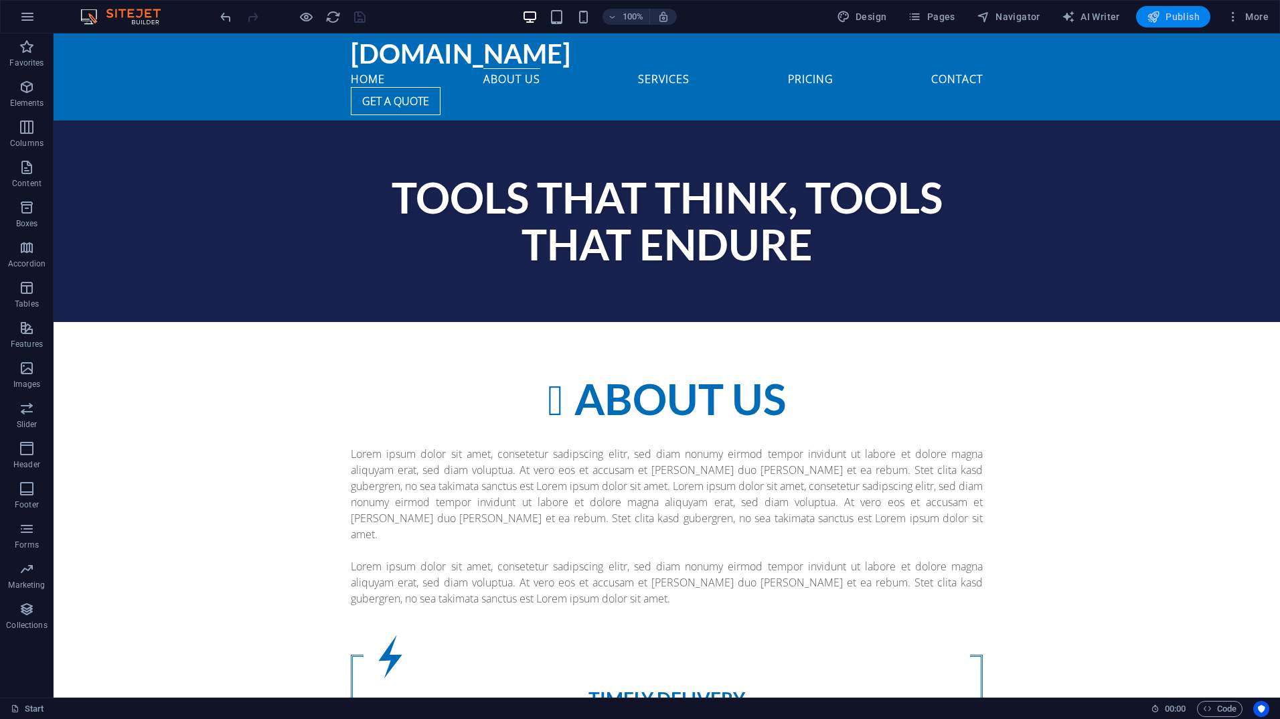
click at [1187, 23] on button "Publish" at bounding box center [1173, 16] width 74 height 21
